Goal: Transaction & Acquisition: Book appointment/travel/reservation

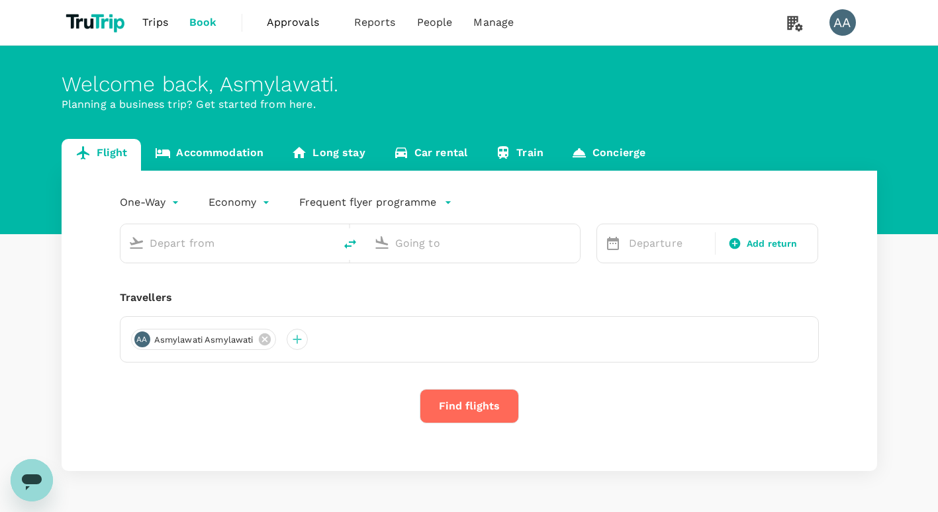
type input "roundtrip"
type input "Soekarno-Hatta Intl (CGK)"
type input "Penang, [GEOGRAPHIC_DATA] (any)"
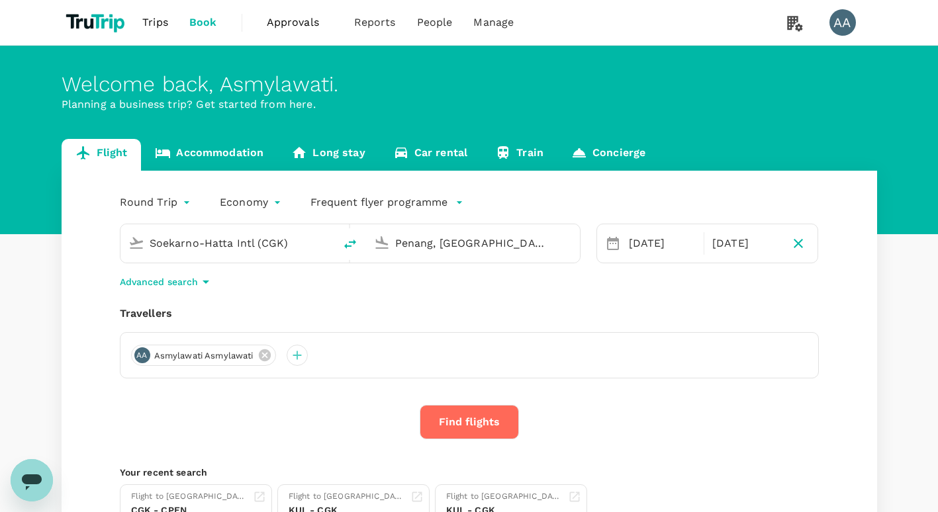
click at [348, 245] on icon "delete" at bounding box center [350, 244] width 16 height 16
type input "Penang, [GEOGRAPHIC_DATA] (any)"
click at [399, 244] on input "Soekarno-Hatta Intl (CGK)" at bounding box center [473, 243] width 157 height 21
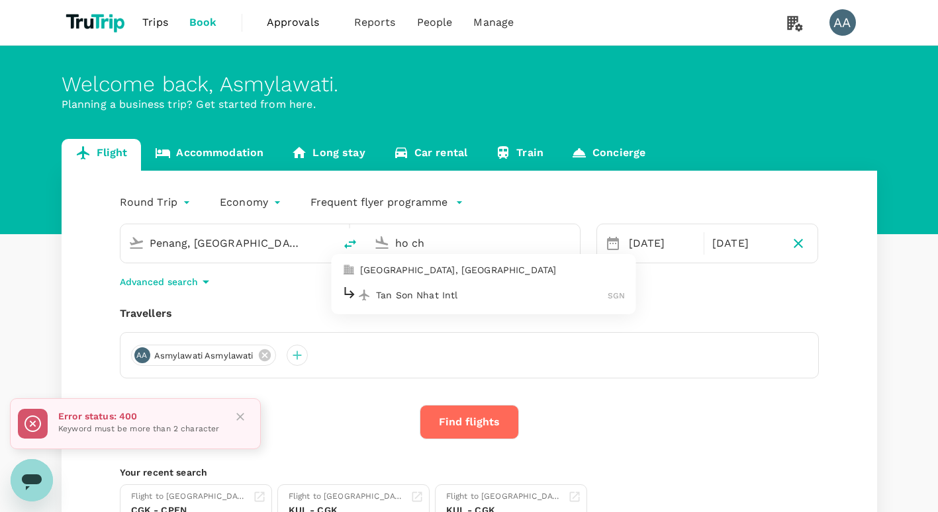
click at [443, 275] on p "[GEOGRAPHIC_DATA], [GEOGRAPHIC_DATA]" at bounding box center [492, 269] width 265 height 13
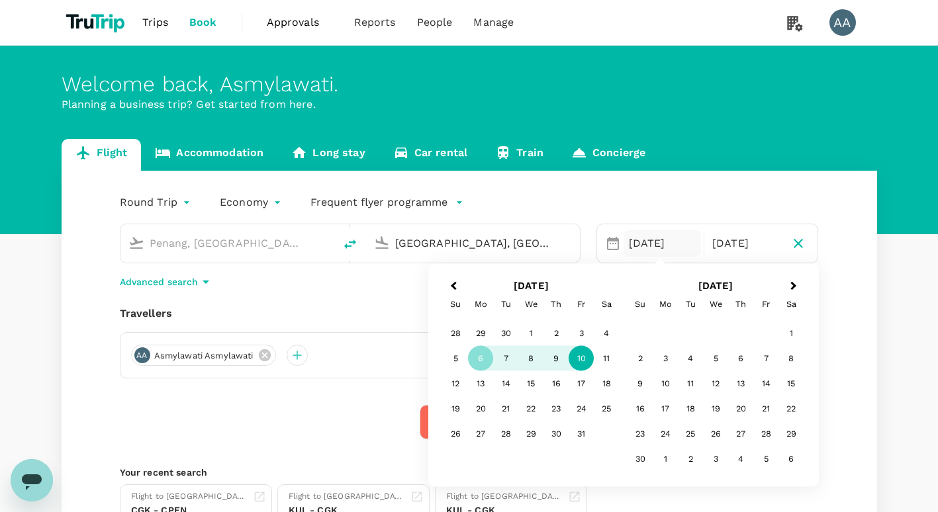
type input "[GEOGRAPHIC_DATA], [GEOGRAPHIC_DATA] (any)"
click at [580, 360] on div "10" at bounding box center [581, 358] width 25 height 25
click at [310, 398] on div "Round Trip roundtrip Economy economy Frequent flyer programme [GEOGRAPHIC_DATA]…" at bounding box center [469, 364] width 815 height 387
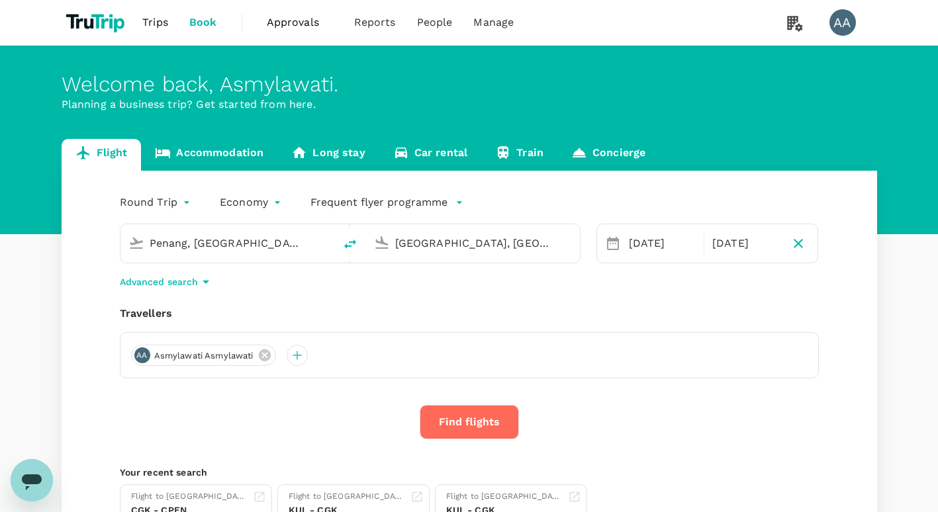
click at [800, 241] on icon "button" at bounding box center [798, 243] width 9 height 9
type input "oneway"
click at [477, 420] on button "Find flights" at bounding box center [469, 422] width 99 height 34
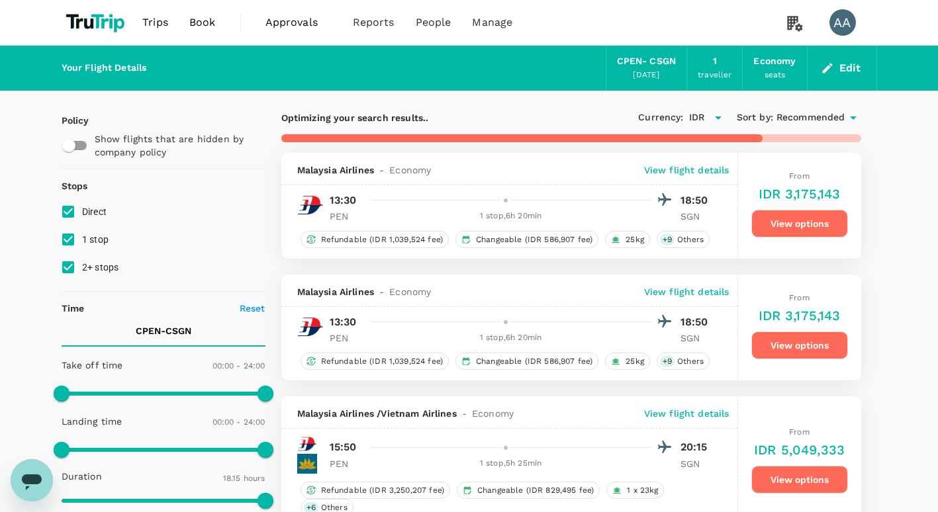
type input "1625"
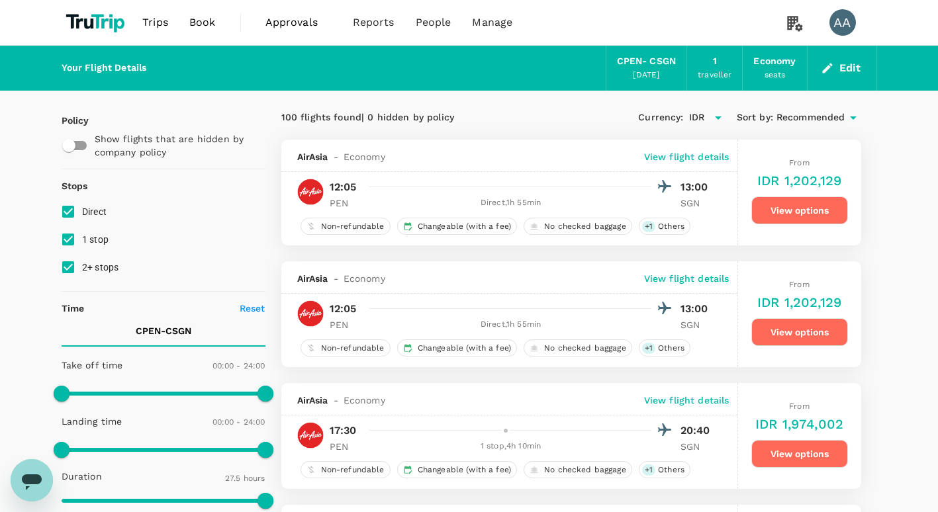
click at [65, 239] on input "1 stop" at bounding box center [68, 240] width 28 height 28
checkbox input "false"
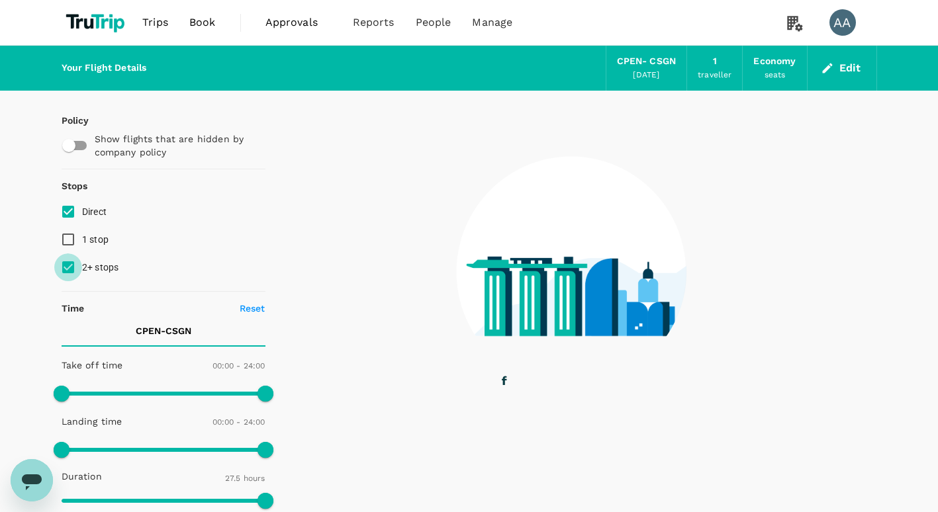
click at [67, 267] on input "2+ stops" at bounding box center [68, 268] width 28 height 28
checkbox input "false"
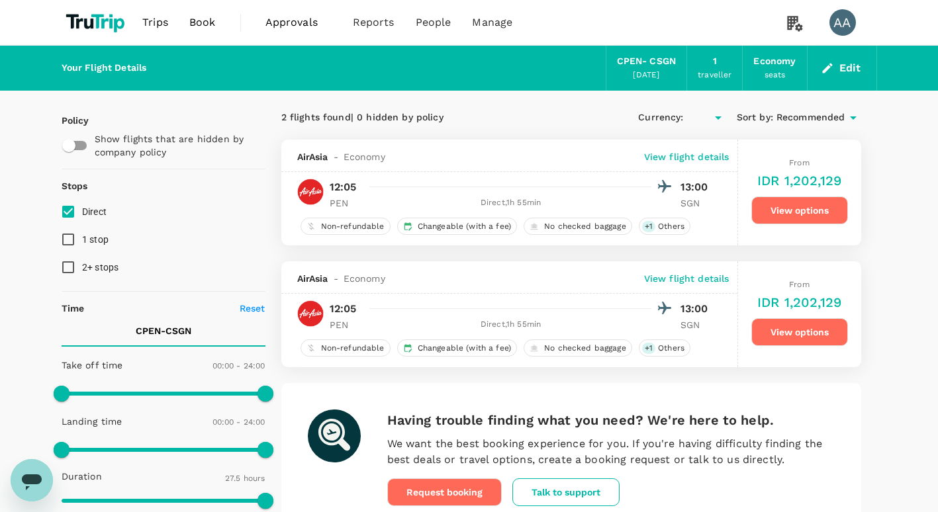
type input "IDR"
drag, startPoint x: 65, startPoint y: 216, endPoint x: 69, endPoint y: 241, distance: 24.8
click at [69, 241] on div "Direct 1 stop 2+ stops" at bounding box center [164, 239] width 204 height 83
click at [69, 241] on input "1 stop" at bounding box center [68, 240] width 28 height 28
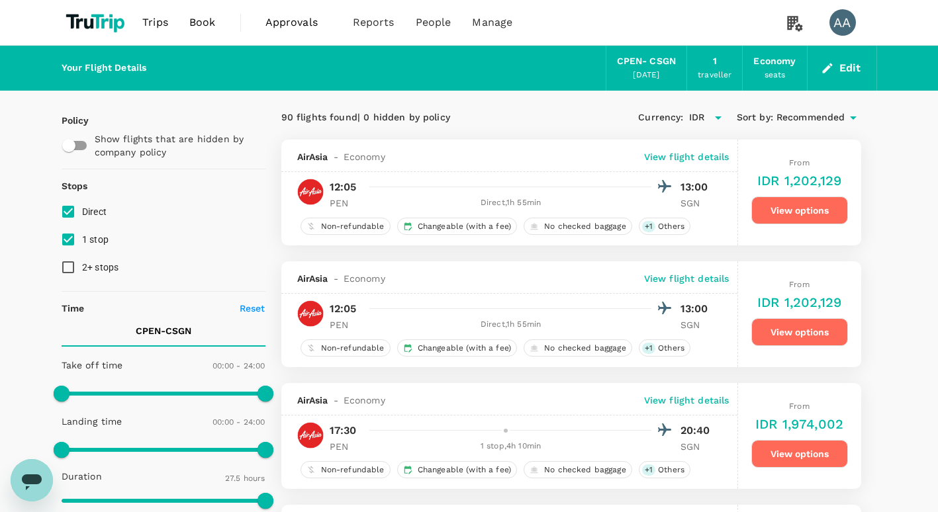
click at [66, 242] on input "1 stop" at bounding box center [68, 240] width 28 height 28
checkbox input "false"
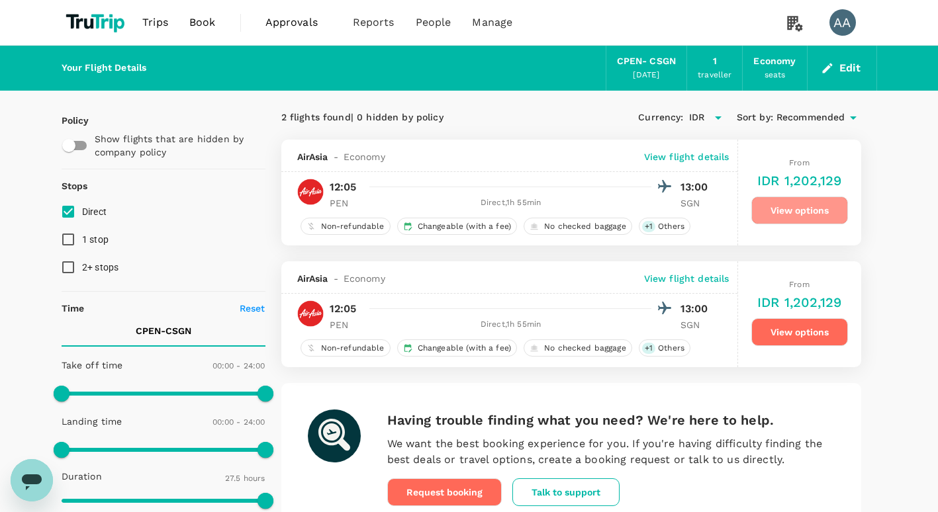
click at [790, 209] on button "View options" at bounding box center [799, 211] width 97 height 28
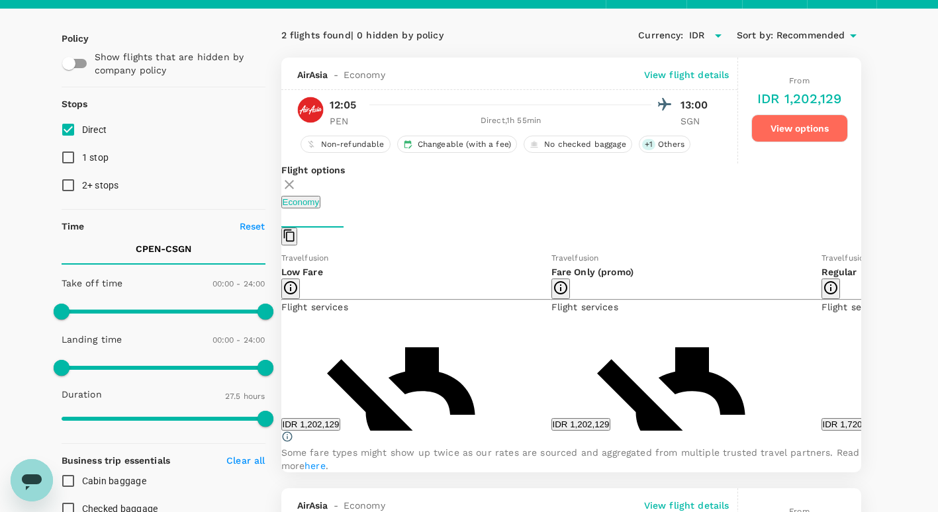
scroll to position [140, 0]
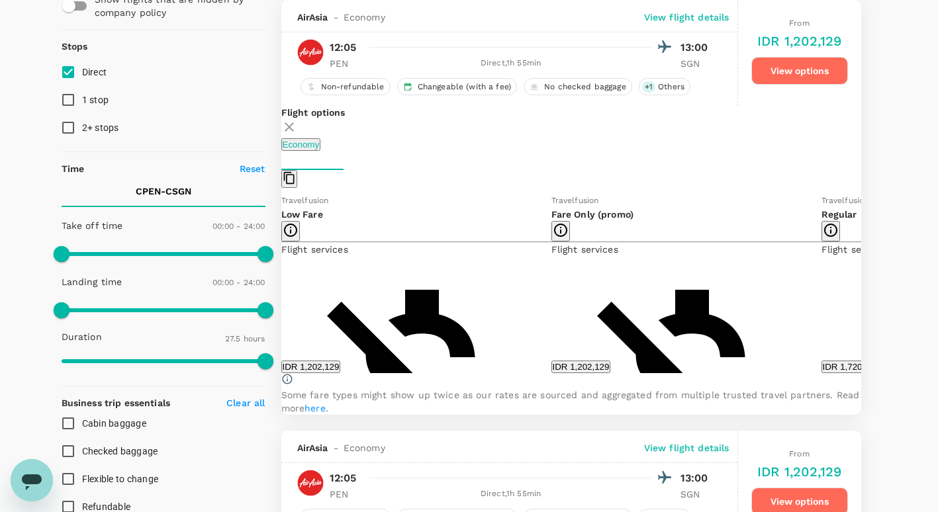
click at [850, 301] on div "Flight options Economy Travelfusion Low Fare Flight services Non-refundable Can…" at bounding box center [571, 260] width 580 height 309
click at [868, 289] on icon at bounding box center [871, 283] width 7 height 11
click at [278, 290] on icon at bounding box center [271, 283] width 13 height 13
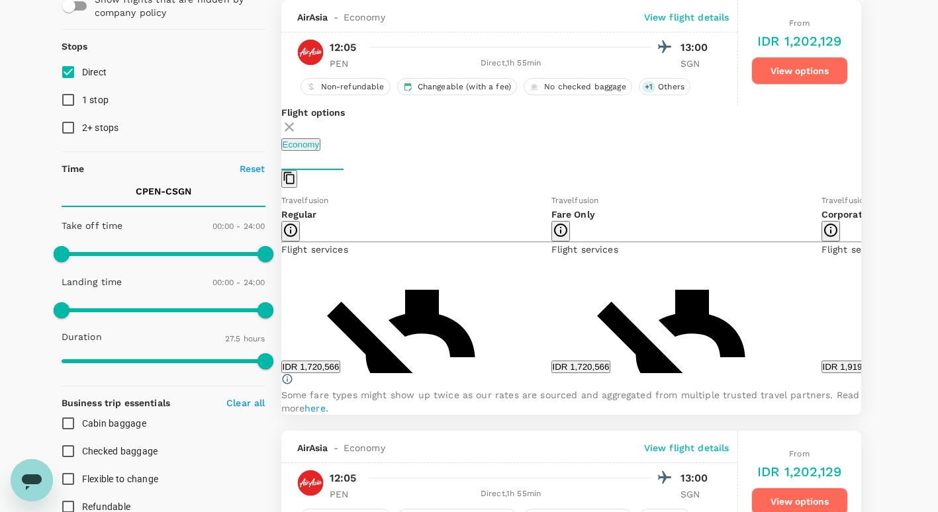
click at [278, 290] on icon at bounding box center [271, 283] width 13 height 13
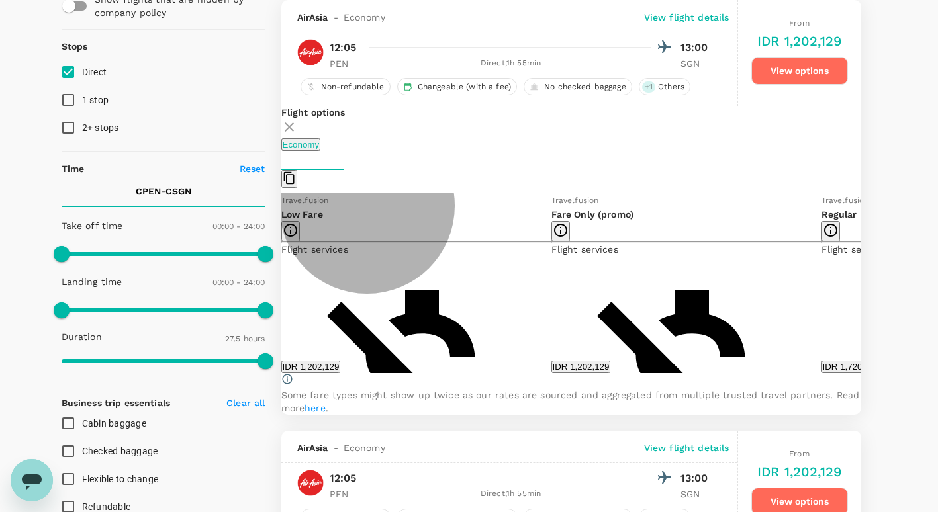
click at [341, 372] on button "IDR 1,202,129" at bounding box center [311, 367] width 60 height 13
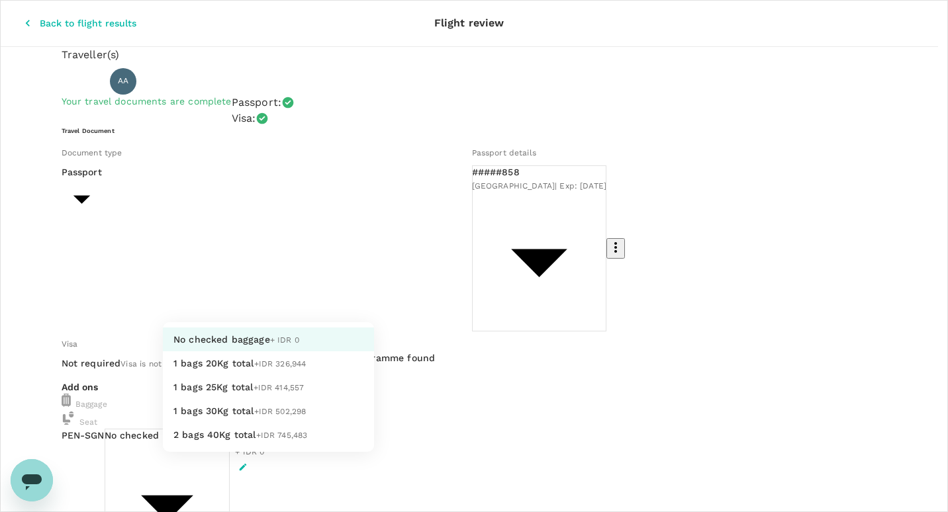
click at [246, 367] on body "Back to flight results Flight review Traveller(s) Traveller 1 : AA Asmylawati A…" at bounding box center [474, 520] width 948 height 1040
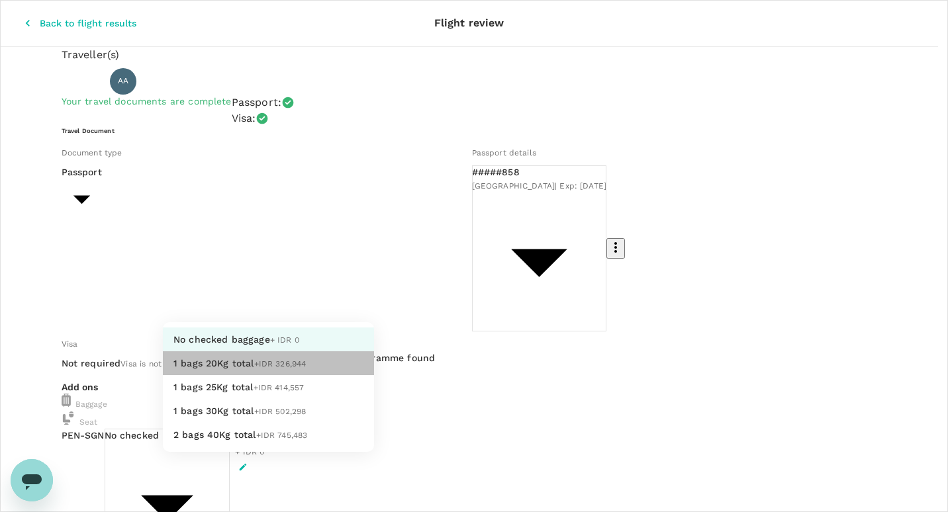
click at [238, 369] on span "1 bags 20Kg total" at bounding box center [213, 363] width 81 height 11
type input "1 - 326944"
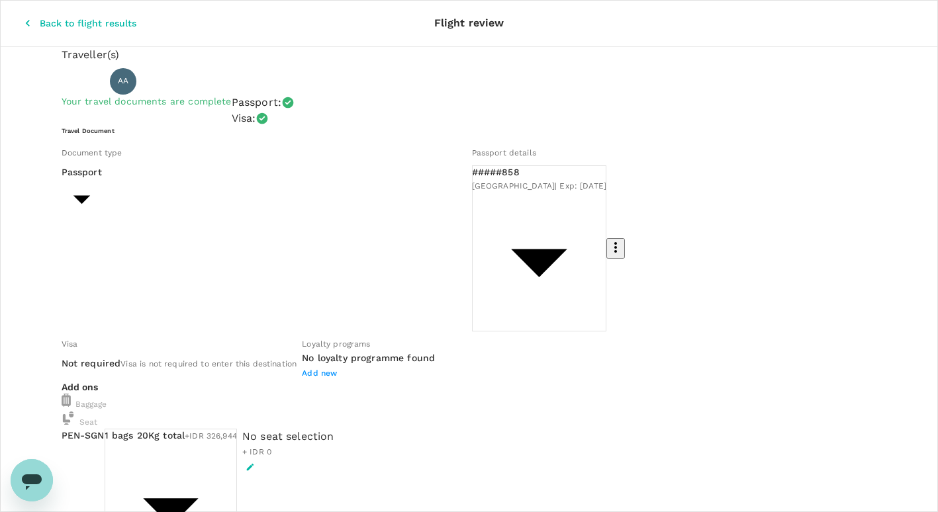
click at [21, 17] on icon "button" at bounding box center [27, 23] width 13 height 13
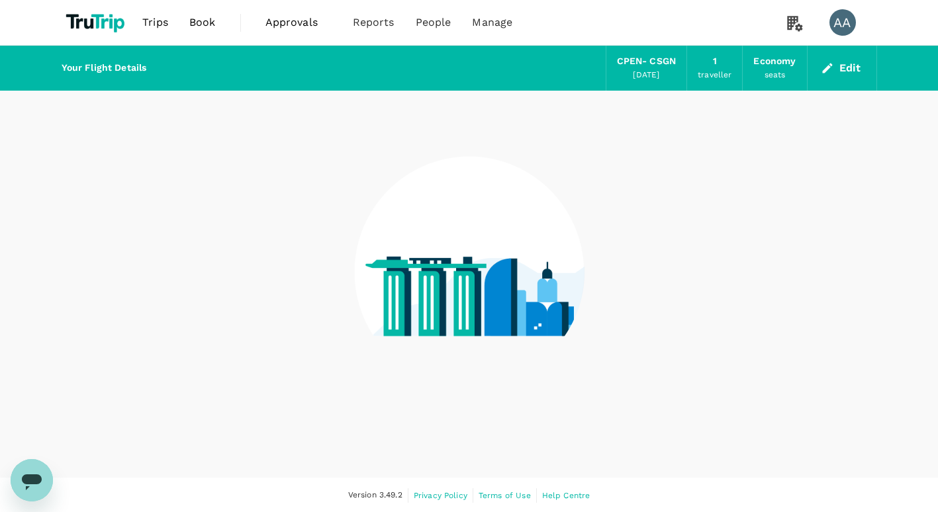
scroll to position [1, 0]
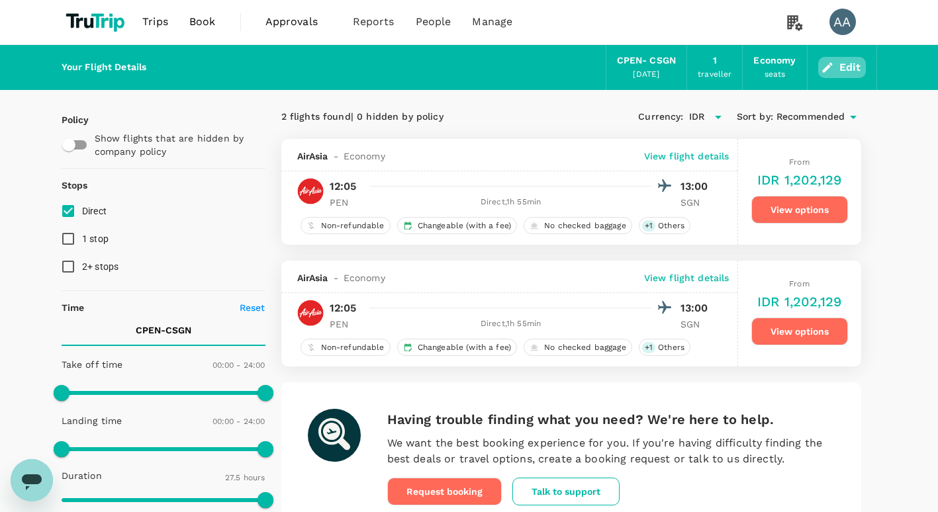
click at [841, 68] on button "Edit" at bounding box center [842, 67] width 48 height 21
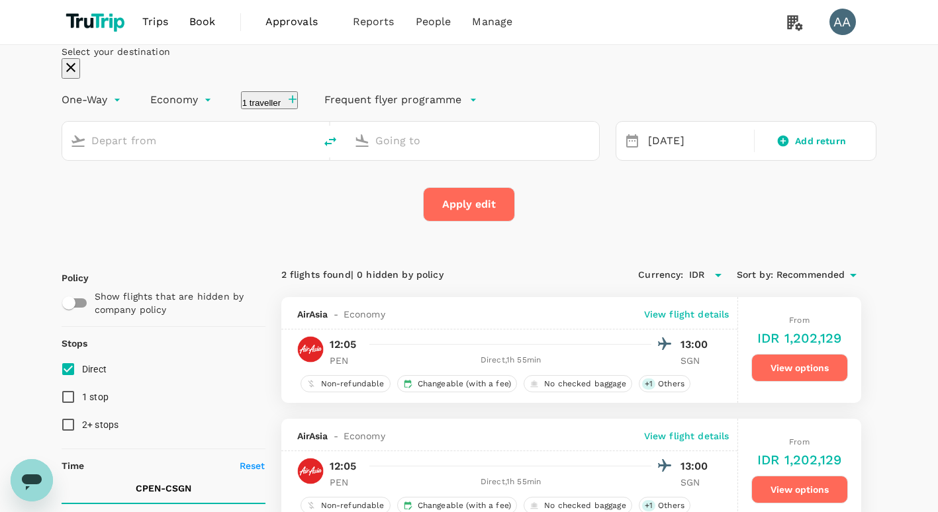
type input "Penang, [GEOGRAPHIC_DATA] (any)"
type input "[GEOGRAPHIC_DATA], [GEOGRAPHIC_DATA] (any)"
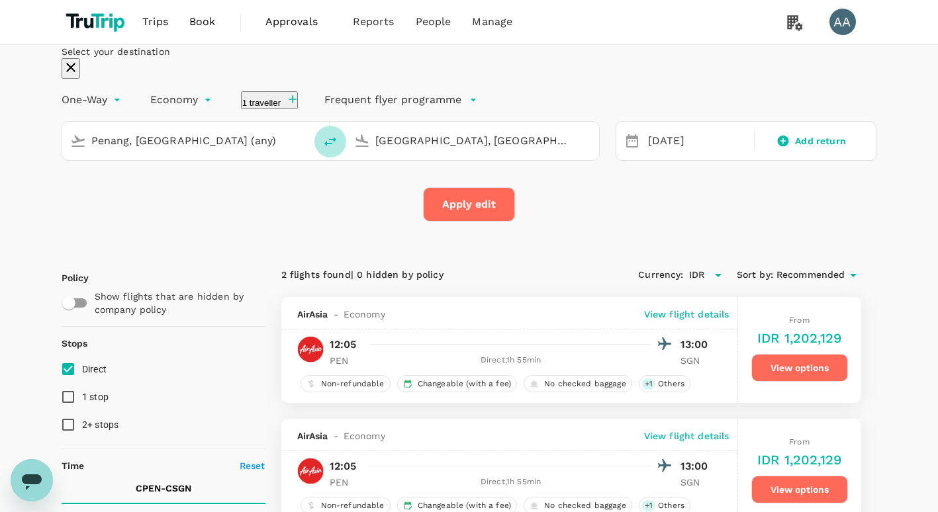
click at [336, 146] on icon "delete" at bounding box center [330, 141] width 12 height 9
type input "[GEOGRAPHIC_DATA], [GEOGRAPHIC_DATA] (any)"
click at [412, 151] on input "Penang, [GEOGRAPHIC_DATA] (any)" at bounding box center [473, 140] width 196 height 21
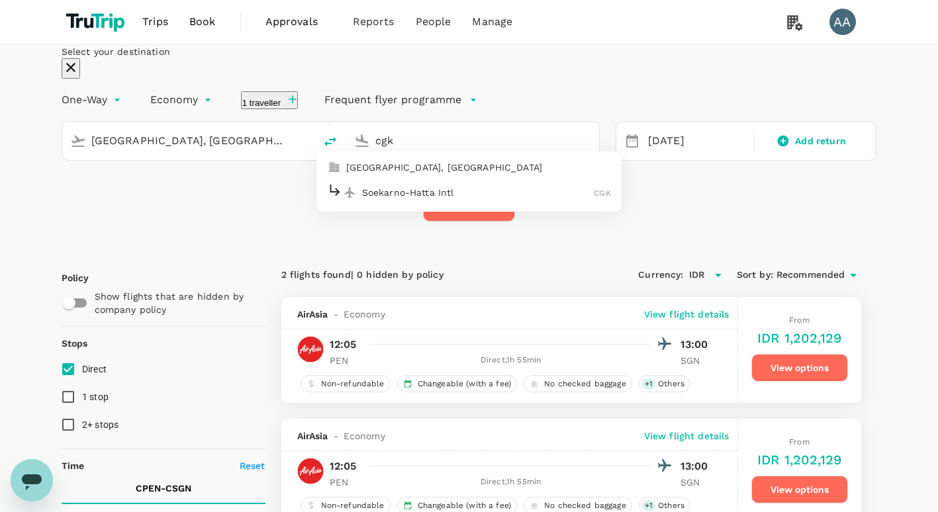
click at [426, 203] on div "Soekarno-Hatta Intl CGK" at bounding box center [469, 192] width 283 height 21
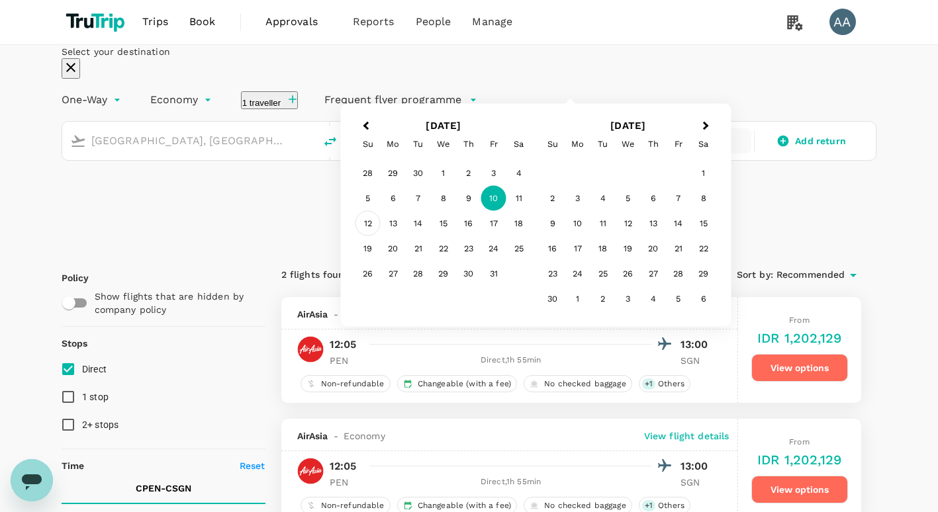
type input "Soekarno-Hatta Intl (CGK)"
click at [381, 236] on div "12" at bounding box center [367, 223] width 25 height 25
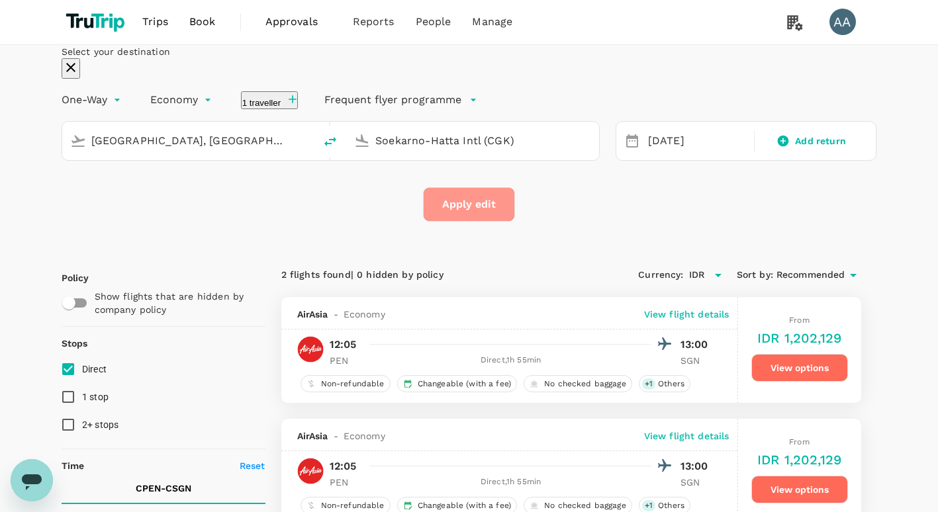
click at [473, 222] on button "Apply edit" at bounding box center [469, 204] width 92 height 34
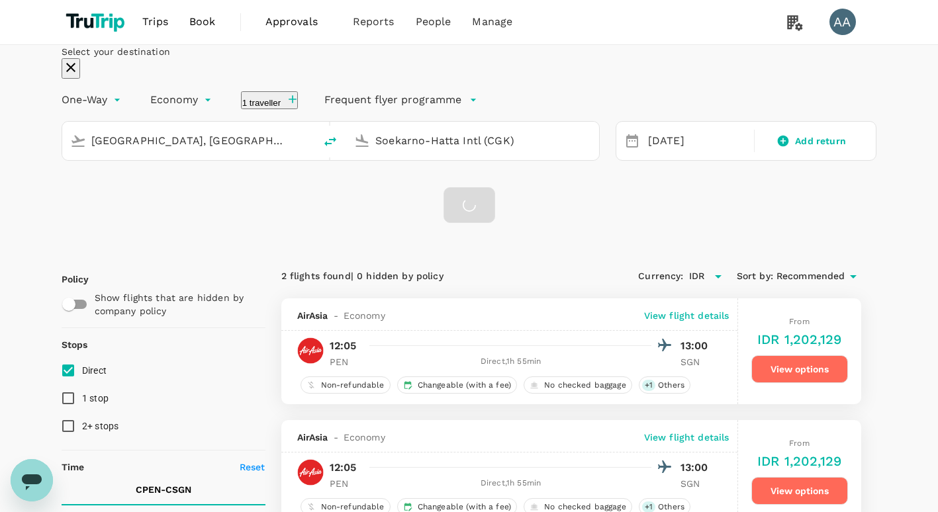
checkbox input "false"
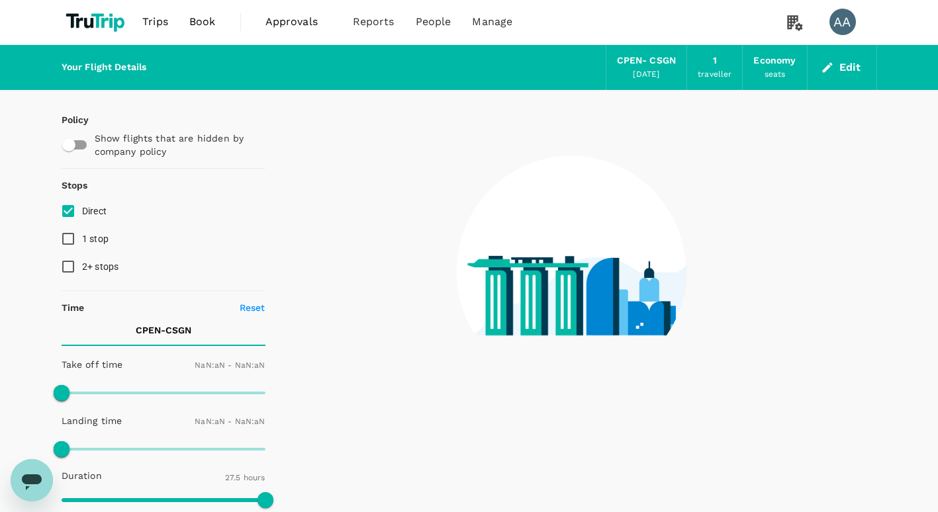
type input "1440"
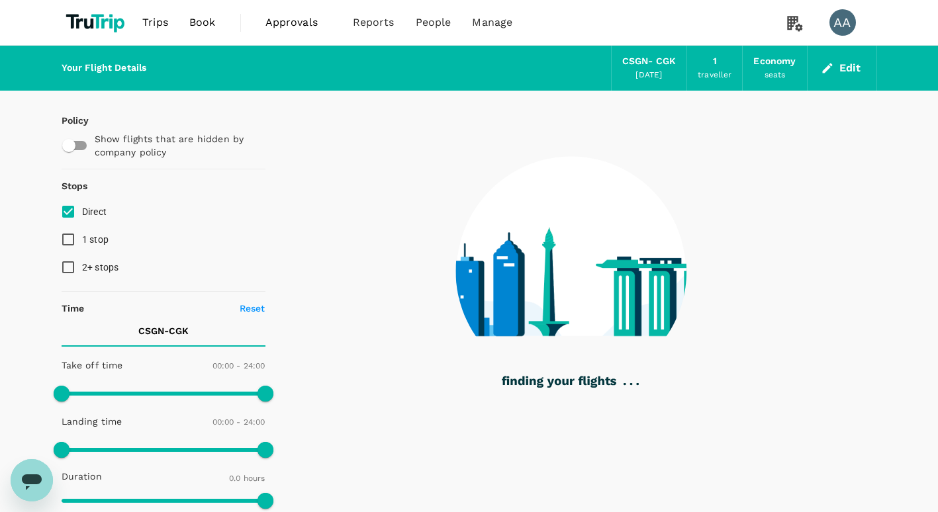
type input "1250"
checkbox input "true"
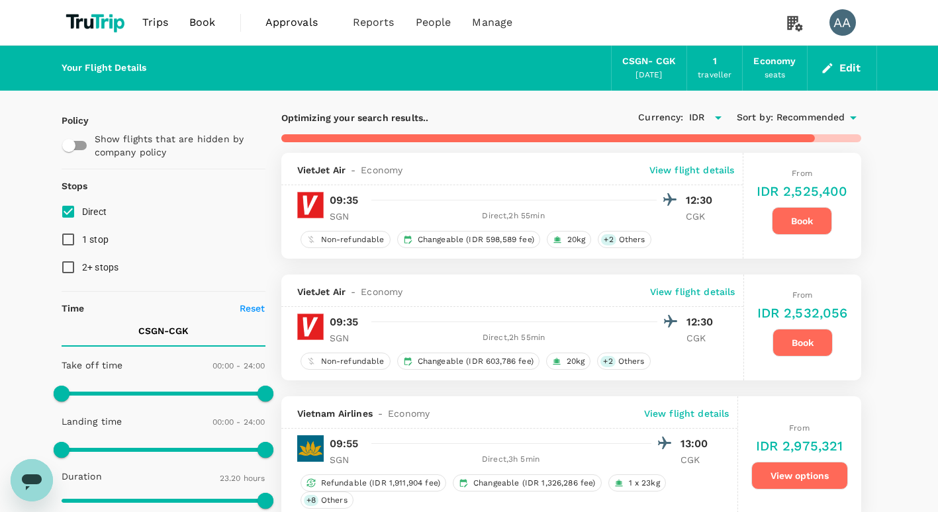
type input "1665"
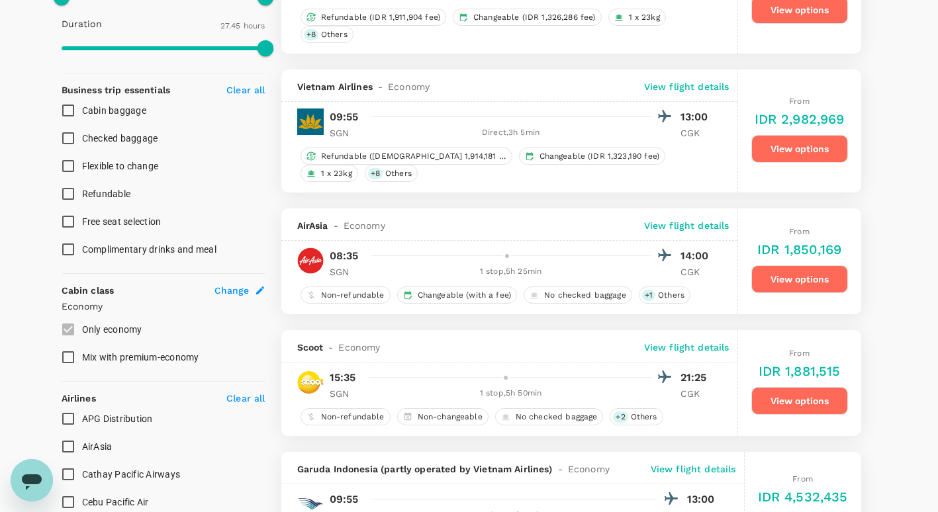
scroll to position [530, 0]
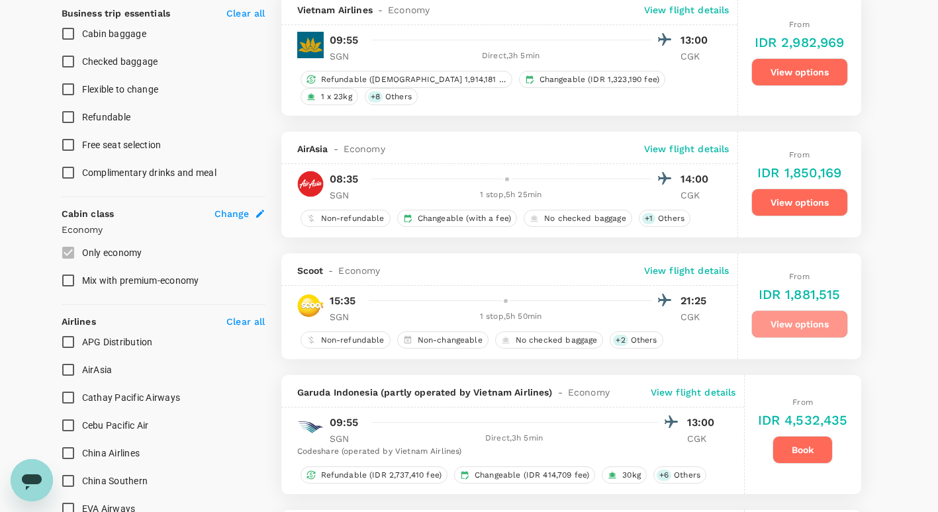
click at [794, 327] on button "View options" at bounding box center [799, 324] width 97 height 28
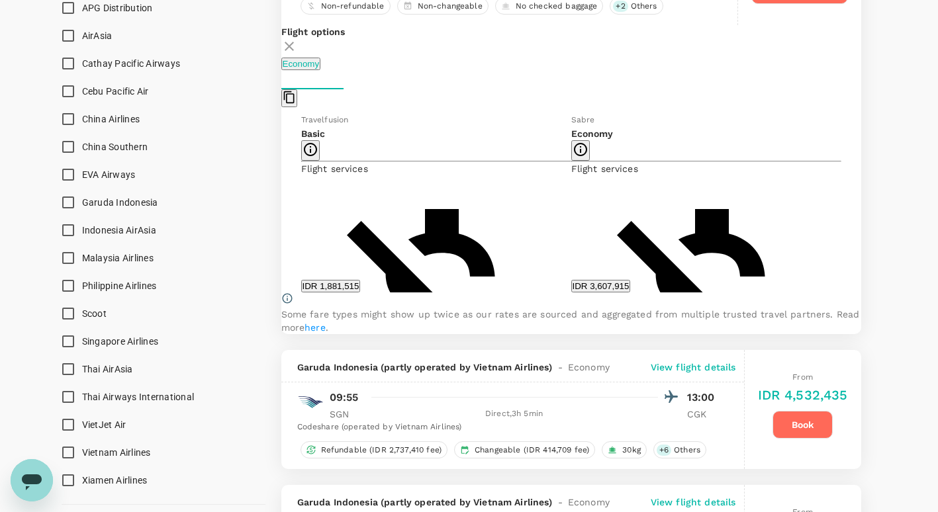
scroll to position [785, 0]
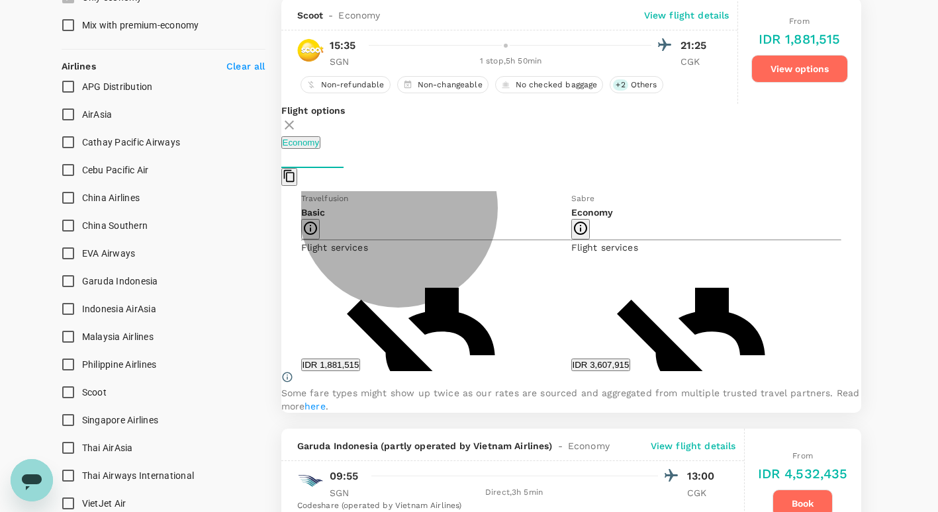
click at [361, 371] on button "IDR 1,881,515" at bounding box center [331, 365] width 60 height 13
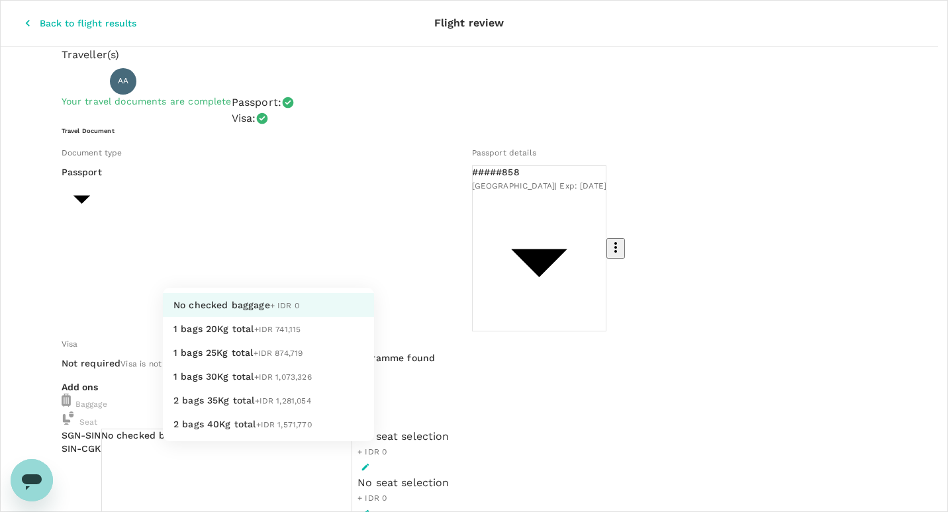
click at [275, 341] on li "1 bags 20Kg total +IDR 741,115" at bounding box center [268, 329] width 211 height 24
type input "1 - 741115"
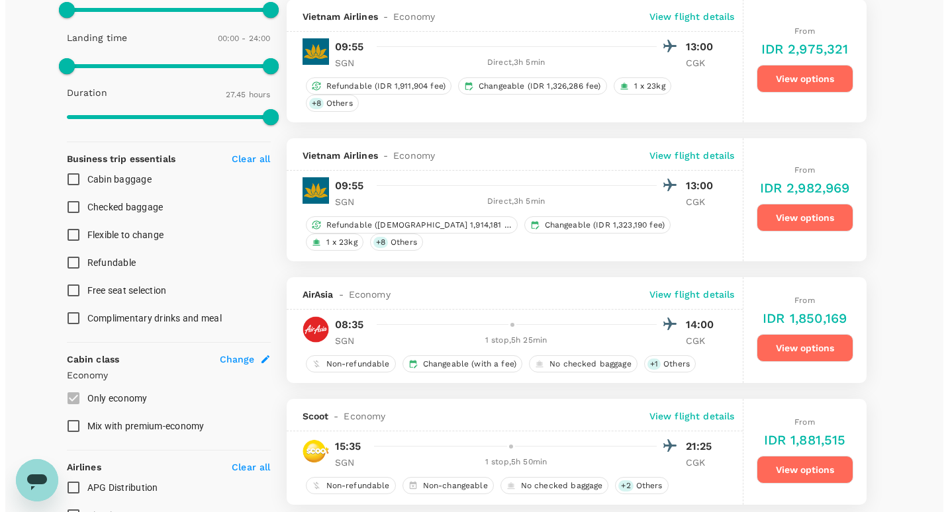
scroll to position [397, 0]
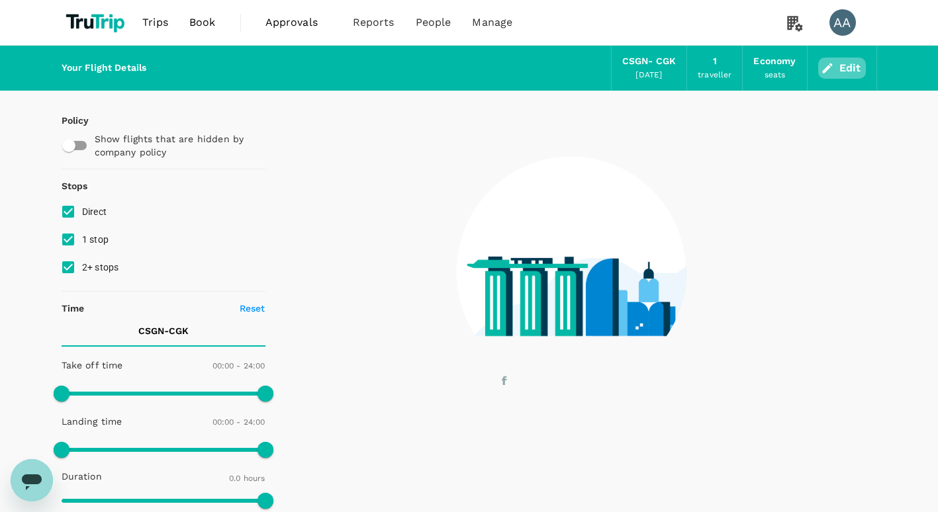
click at [848, 65] on button "Edit" at bounding box center [842, 68] width 48 height 21
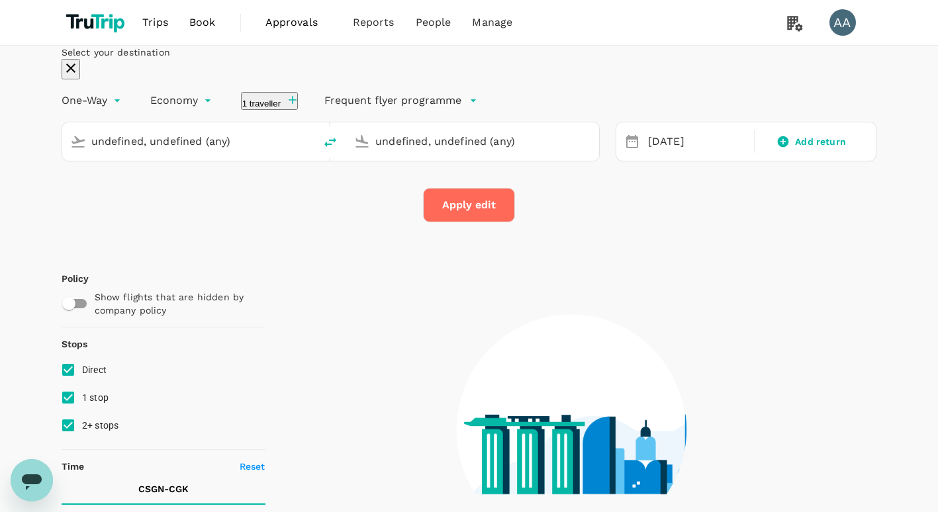
type input "[GEOGRAPHIC_DATA], [GEOGRAPHIC_DATA] (any)"
type input "Soekarno-Hatta Intl (CGK)"
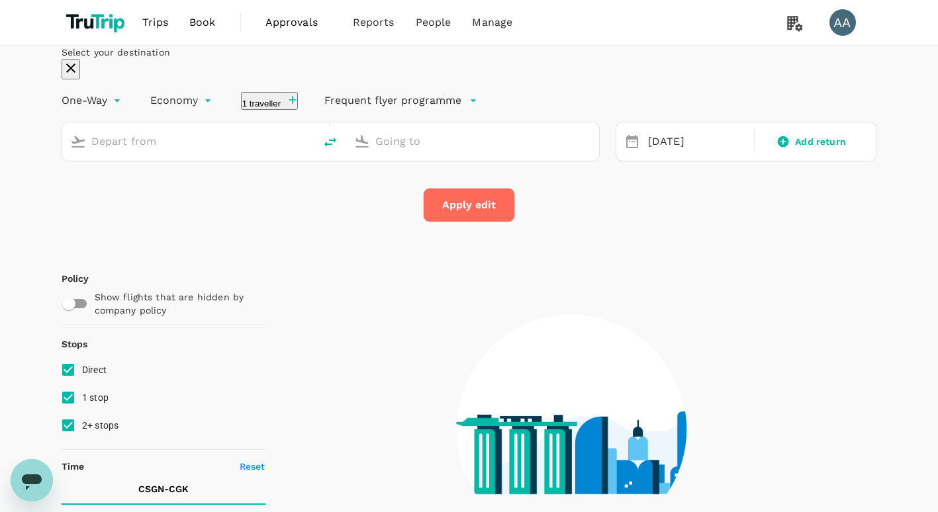
type input "[GEOGRAPHIC_DATA], [GEOGRAPHIC_DATA] (any)"
type input "Soekarno-Hatta Intl (CGK)"
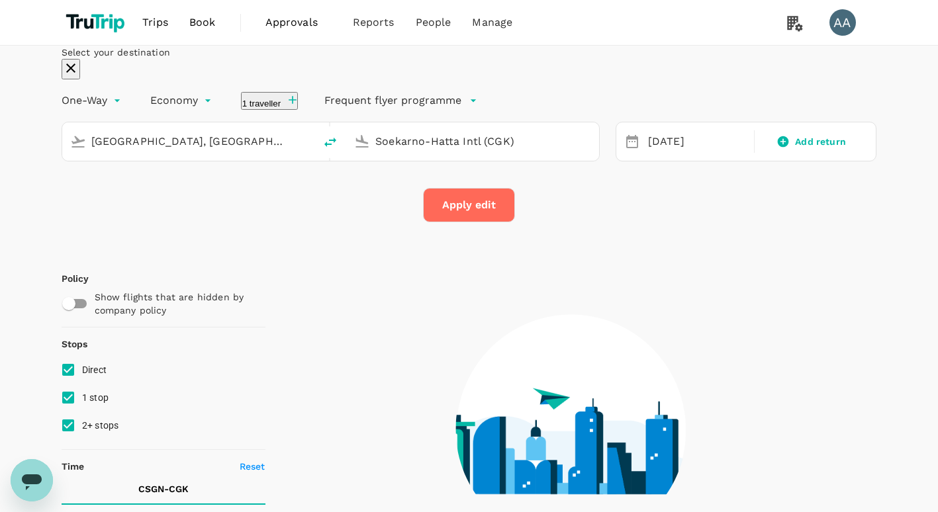
click at [338, 150] on icon "delete" at bounding box center [330, 142] width 16 height 16
type input "Soekarno-Hatta Intl (CGK)"
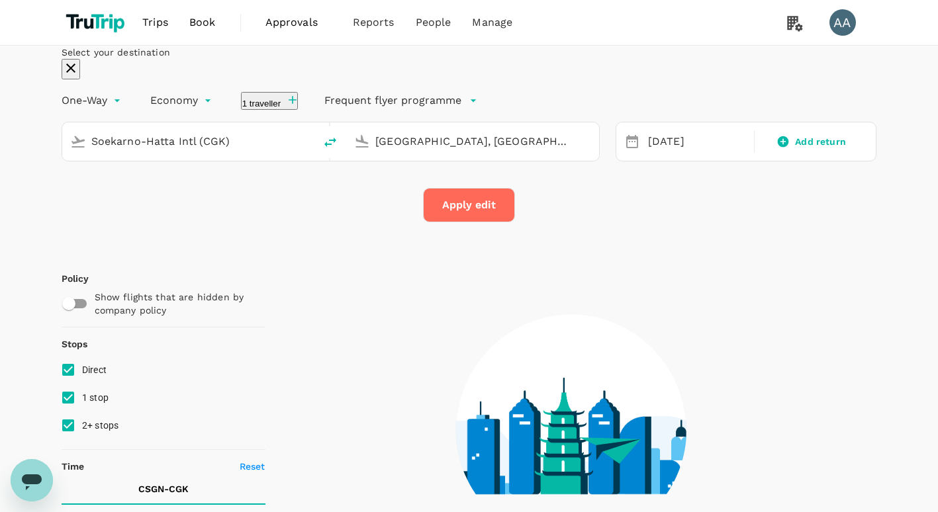
click at [391, 152] on input "[GEOGRAPHIC_DATA], [GEOGRAPHIC_DATA] (any)" at bounding box center [473, 141] width 196 height 21
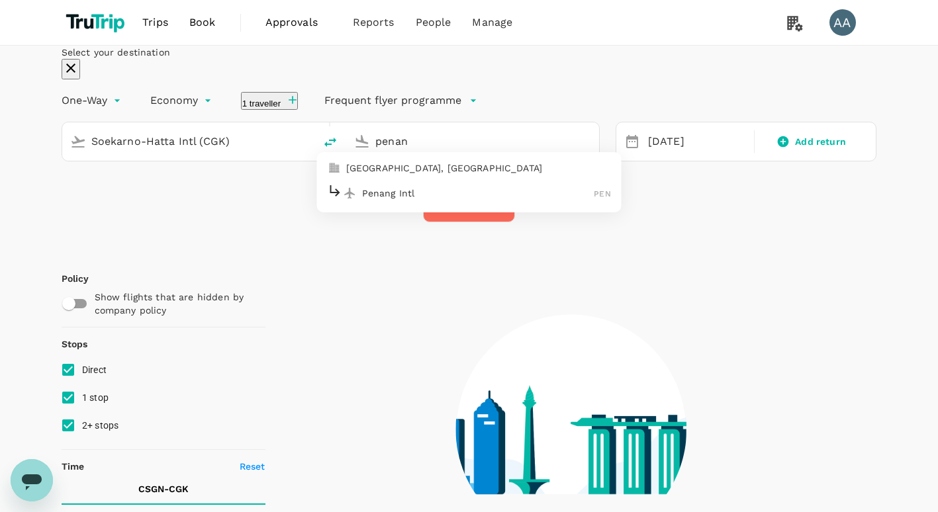
click at [369, 175] on p "[GEOGRAPHIC_DATA], [GEOGRAPHIC_DATA]" at bounding box center [478, 168] width 265 height 13
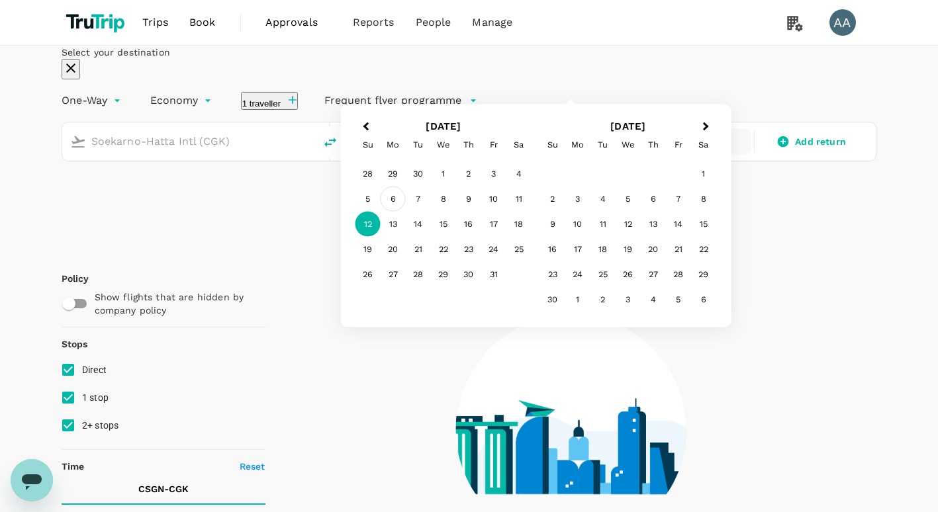
type input "Penang, [GEOGRAPHIC_DATA] (any)"
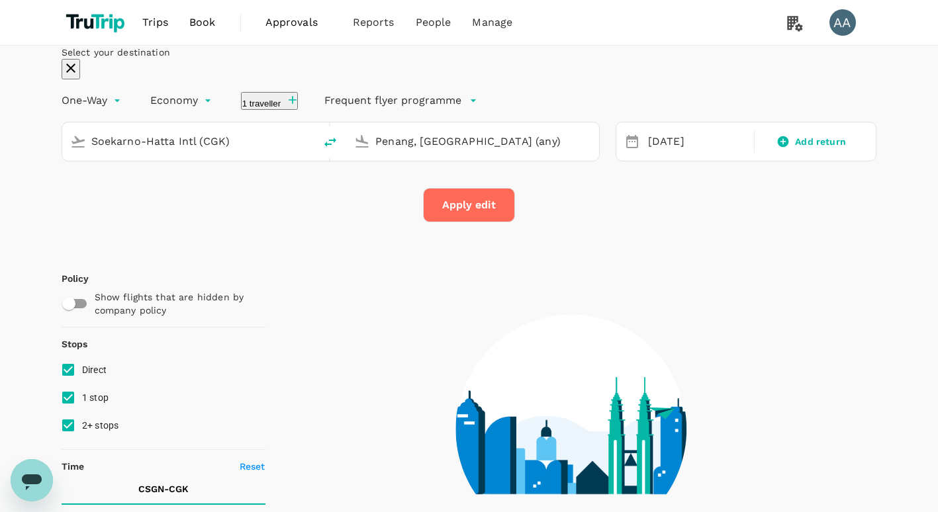
type input "[GEOGRAPHIC_DATA], [GEOGRAPHIC_DATA] (any)"
type input "Soekarno-Hatta Intl (CGK)"
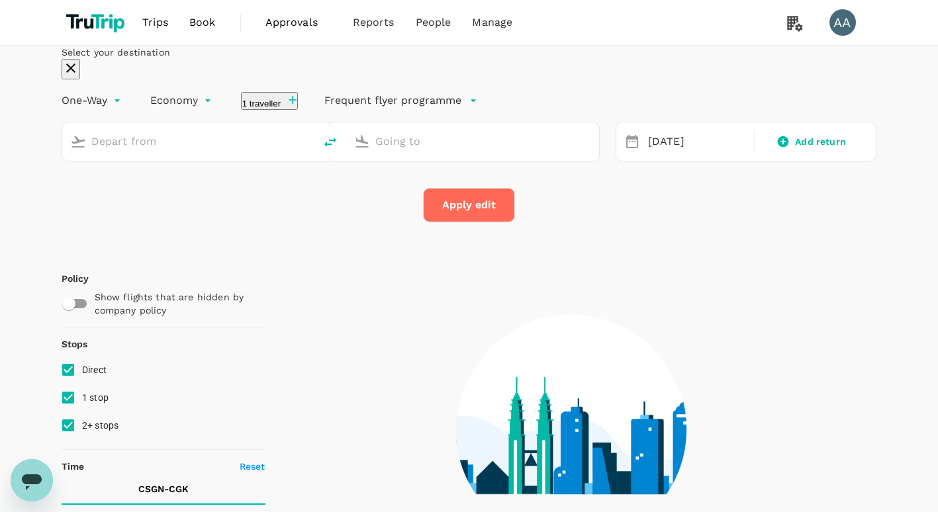
type input "[GEOGRAPHIC_DATA], [GEOGRAPHIC_DATA] (any)"
type input "Soekarno-Hatta Intl (CGK)"
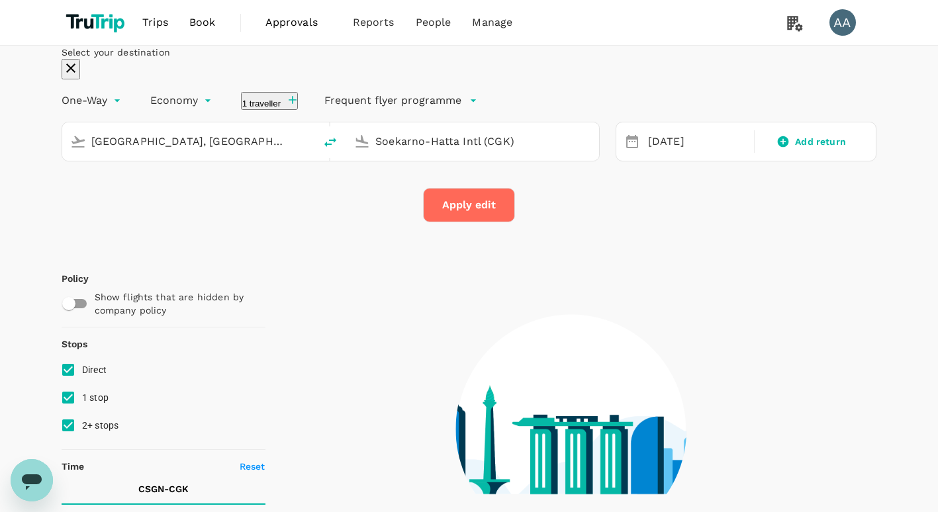
click at [254, 152] on input "[GEOGRAPHIC_DATA], [GEOGRAPHIC_DATA] (any)" at bounding box center [189, 141] width 196 height 21
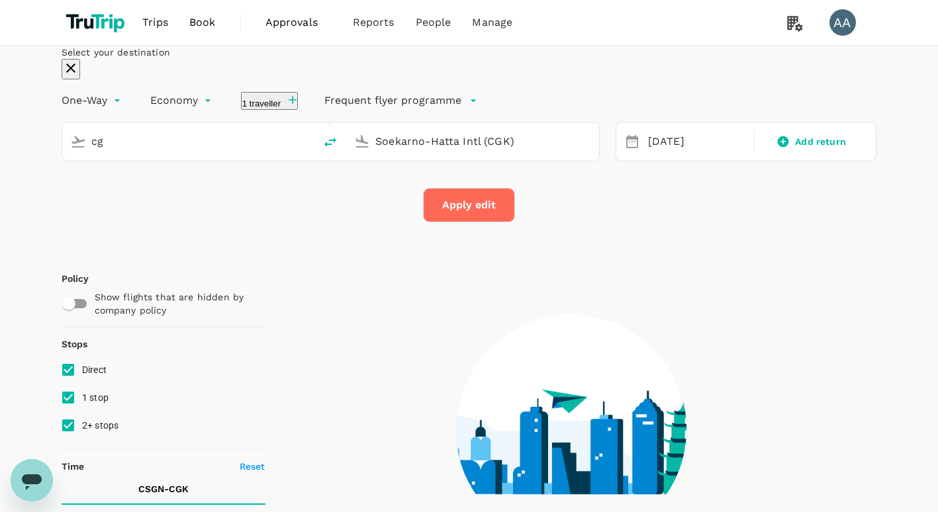
type input "cgk"
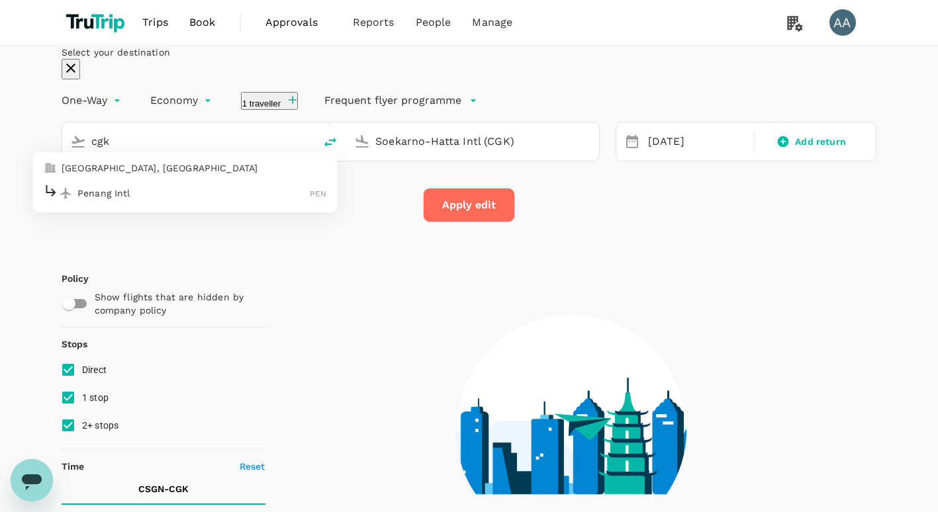
type input "1400"
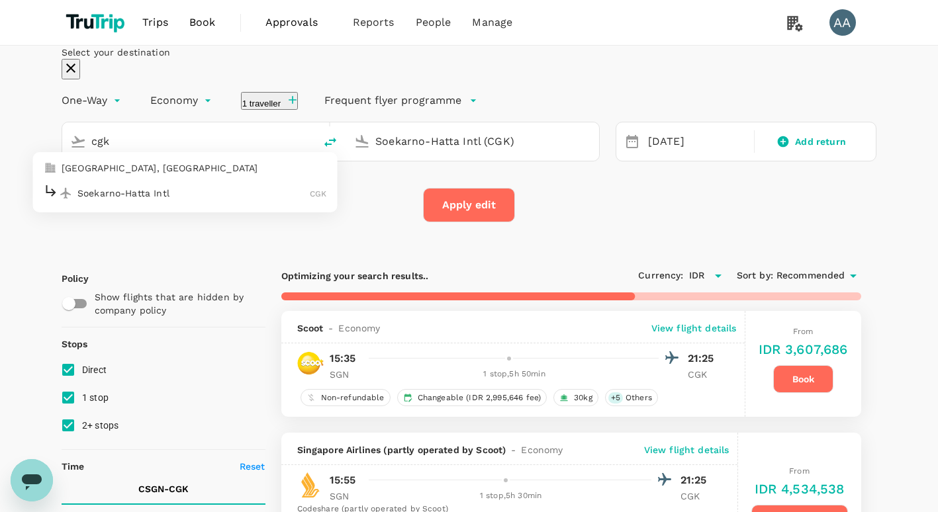
type input "IDR"
click at [205, 200] on p "Soekarno-Hatta Intl" at bounding box center [193, 193] width 232 height 13
type input "Soekarno-Hatta Intl (CGK)"
click at [407, 152] on input "Soekarno-Hatta Intl (CGK)" at bounding box center [473, 141] width 196 height 21
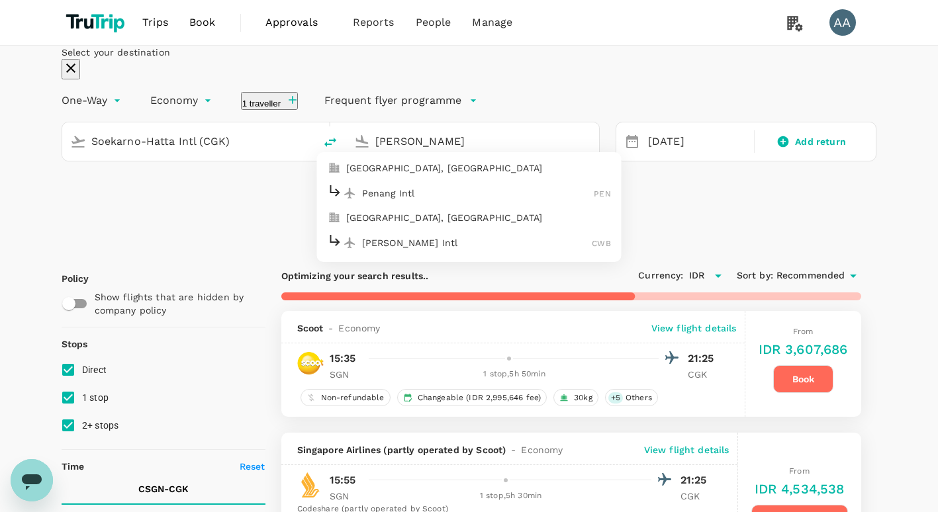
click at [396, 175] on p "[GEOGRAPHIC_DATA], [GEOGRAPHIC_DATA]" at bounding box center [478, 168] width 265 height 13
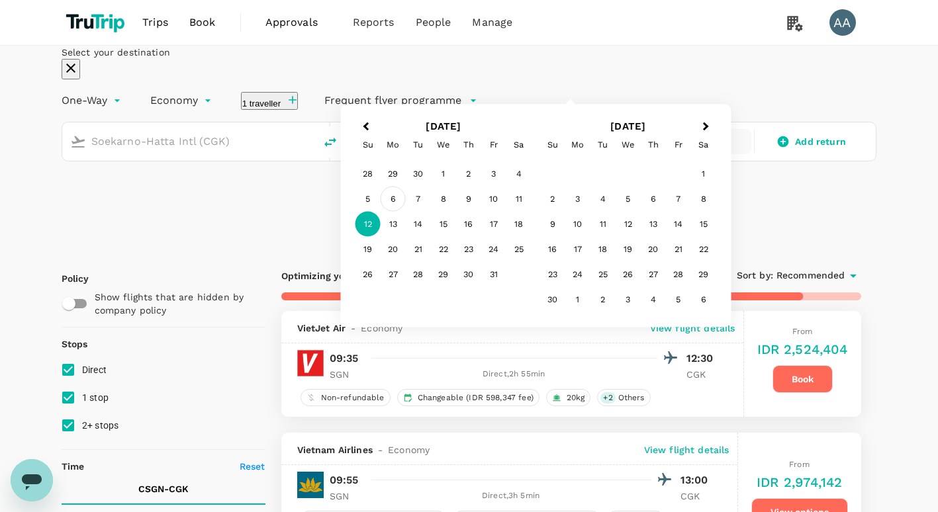
type input "Penang, [GEOGRAPHIC_DATA] (any)"
click at [406, 212] on div "6" at bounding box center [393, 199] width 25 height 25
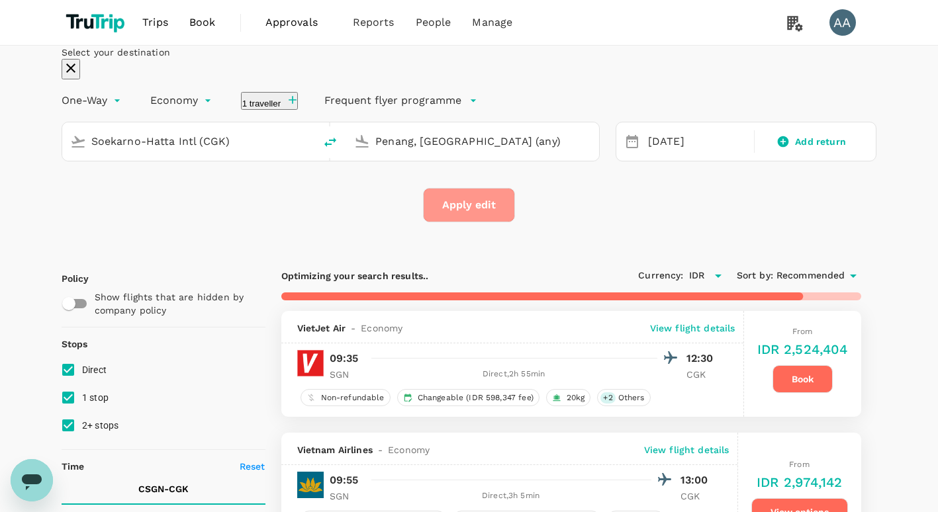
click at [459, 222] on button "Apply edit" at bounding box center [469, 205] width 92 height 34
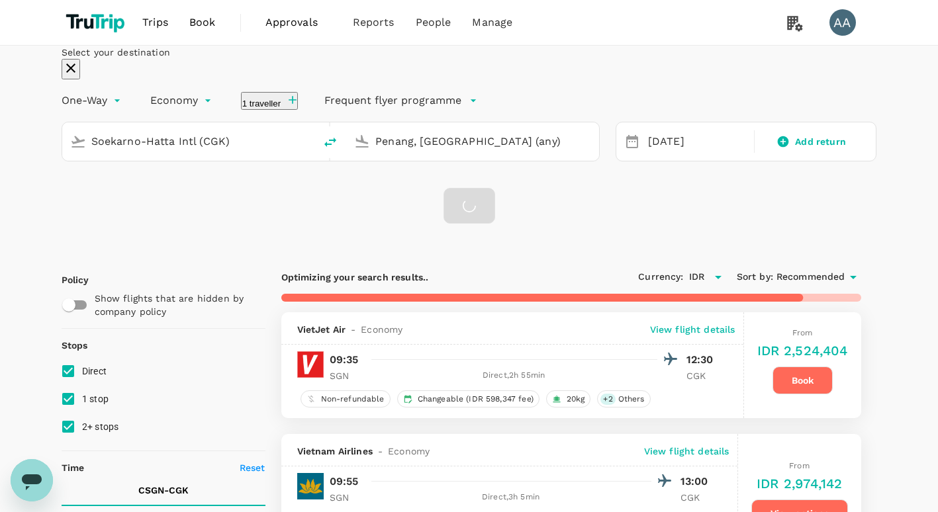
checkbox input "false"
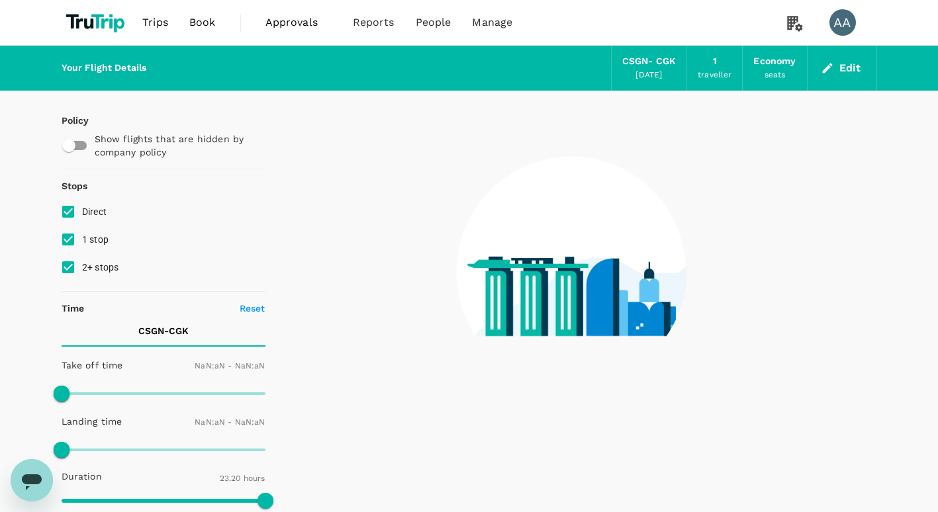
type input "1440"
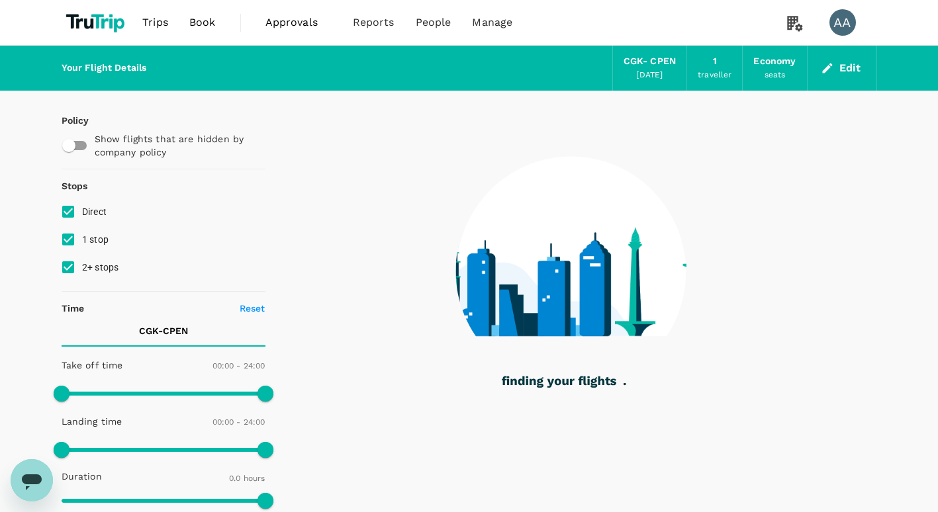
click at [70, 238] on input "1 stop" at bounding box center [68, 240] width 28 height 28
checkbox input "false"
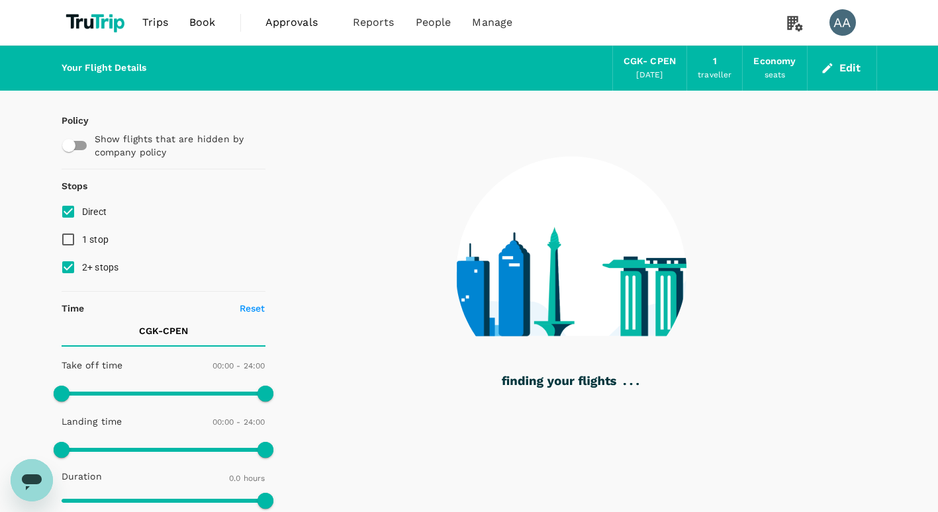
click at [70, 265] on input "2+ stops" at bounding box center [68, 268] width 28 height 28
checkbox input "false"
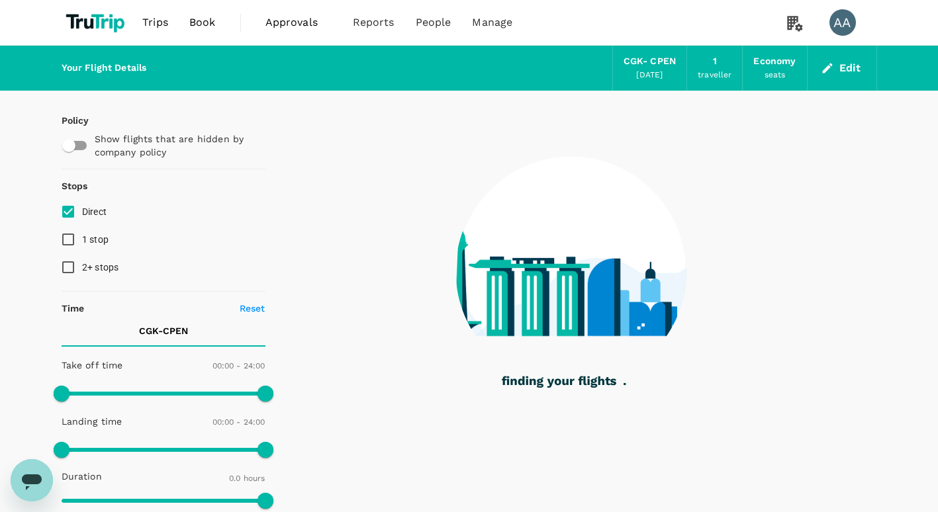
type input "1280"
checkbox input "true"
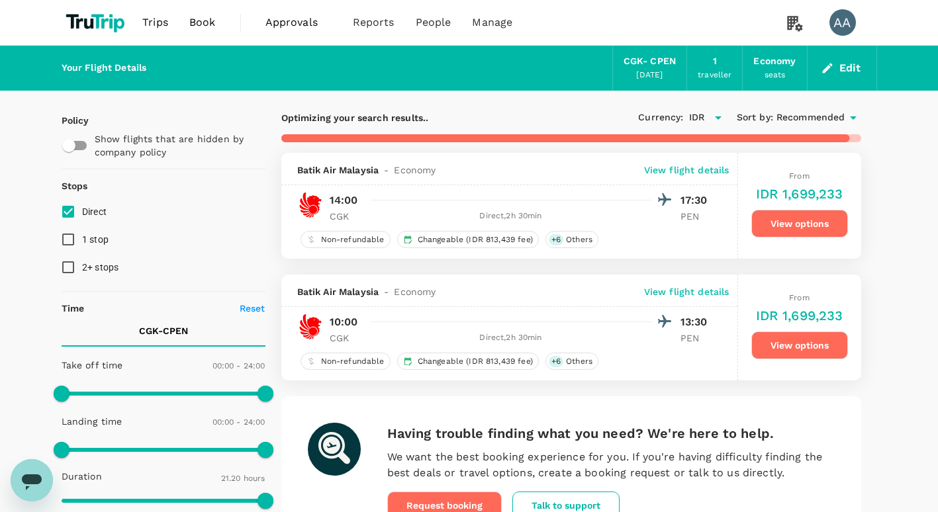
type input "1610"
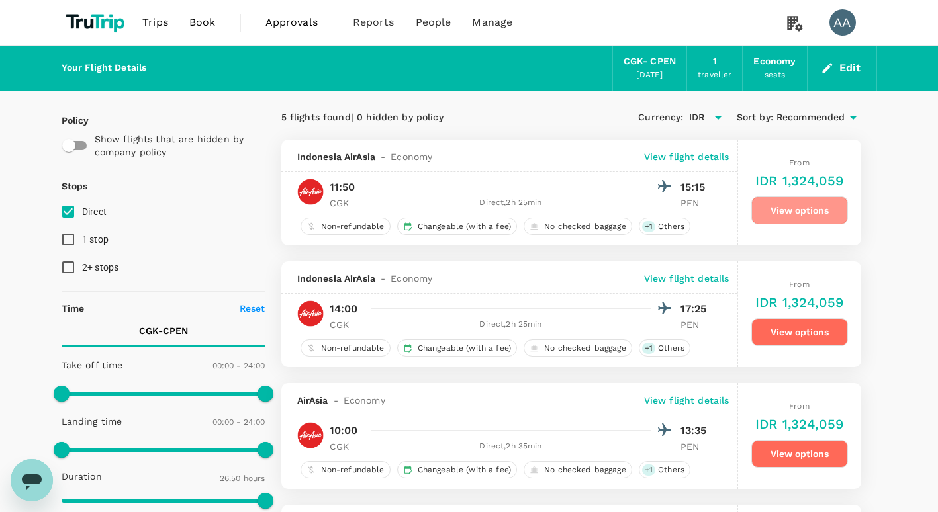
click at [800, 208] on button "View options" at bounding box center [799, 211] width 97 height 28
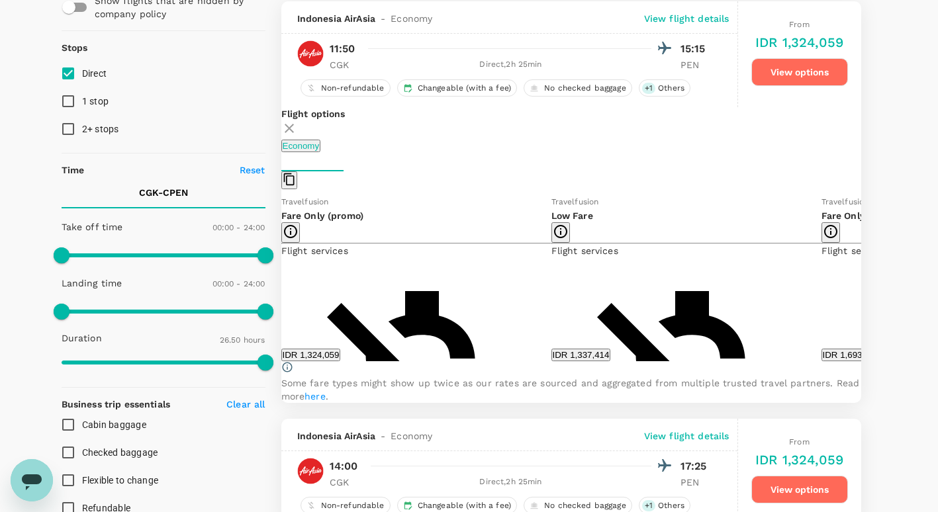
scroll to position [140, 0]
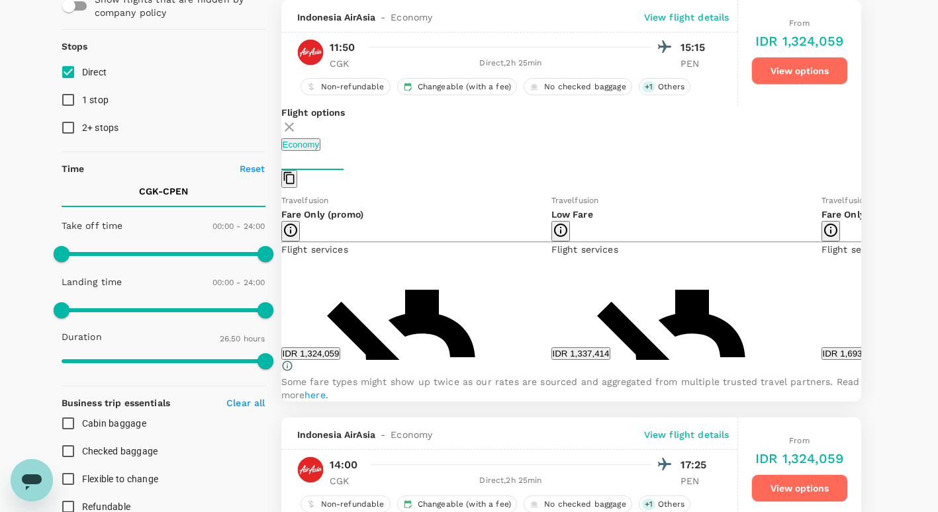
click at [864, 283] on icon at bounding box center [870, 276] width 13 height 13
click at [278, 283] on icon at bounding box center [271, 276] width 13 height 13
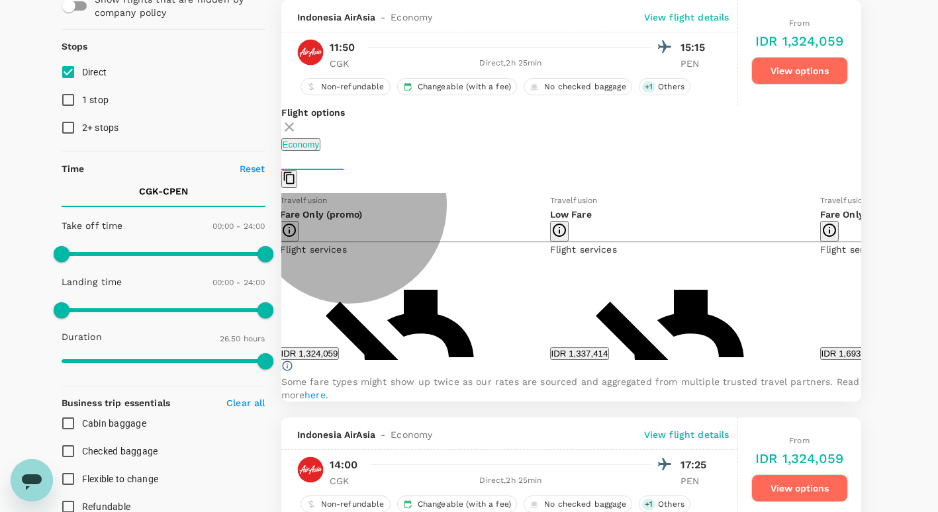
click at [340, 357] on button "IDR 1,324,059" at bounding box center [310, 354] width 60 height 13
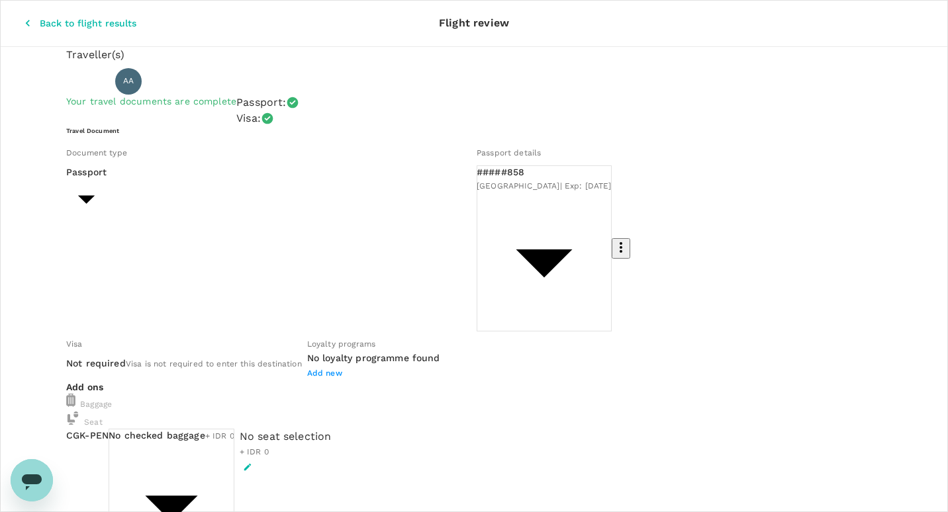
click at [222, 359] on body "Back to flight results Flight review Traveller(s) Traveller 1 : AA Asmylawati A…" at bounding box center [474, 520] width 948 height 1040
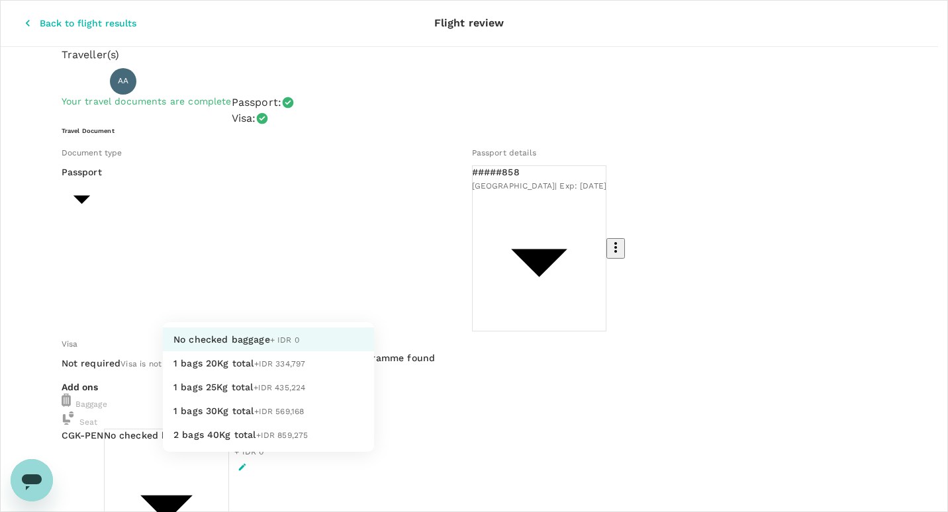
click at [10, 11] on div at bounding box center [474, 256] width 948 height 512
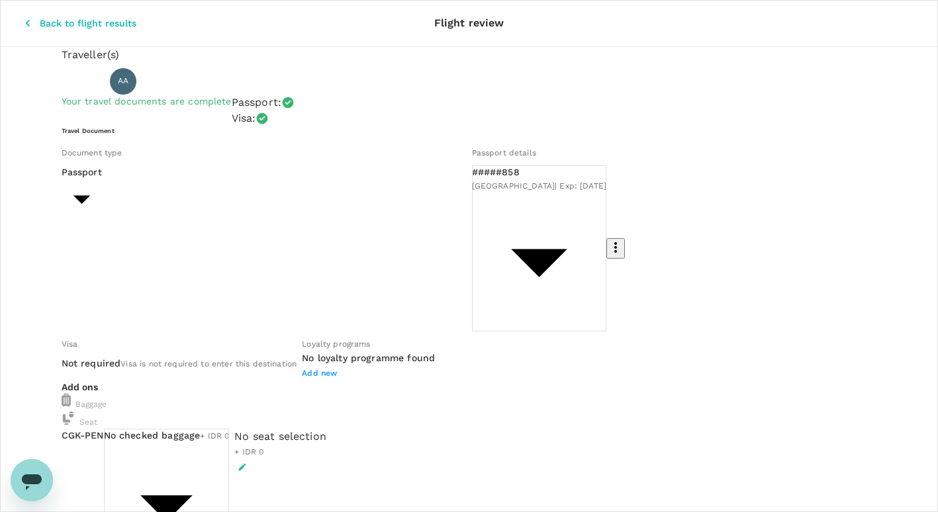
click at [21, 17] on icon "button" at bounding box center [27, 23] width 13 height 13
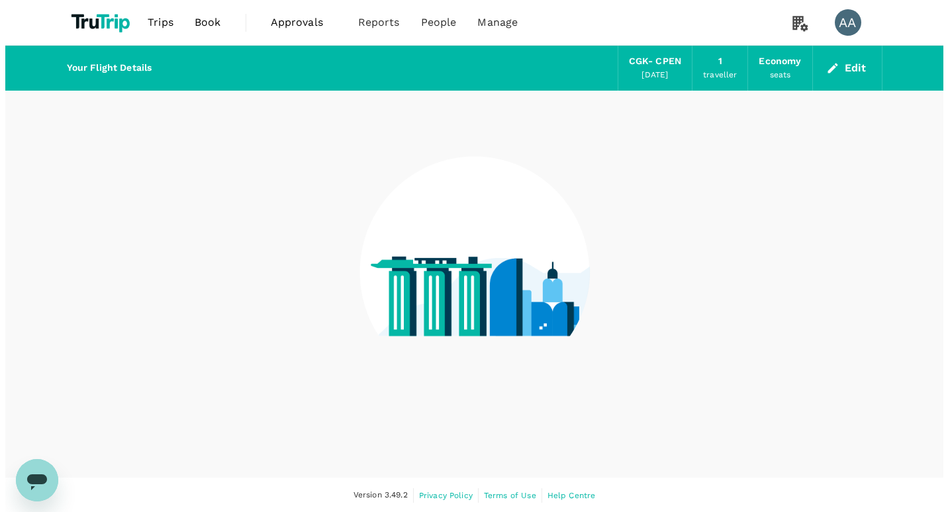
scroll to position [1, 0]
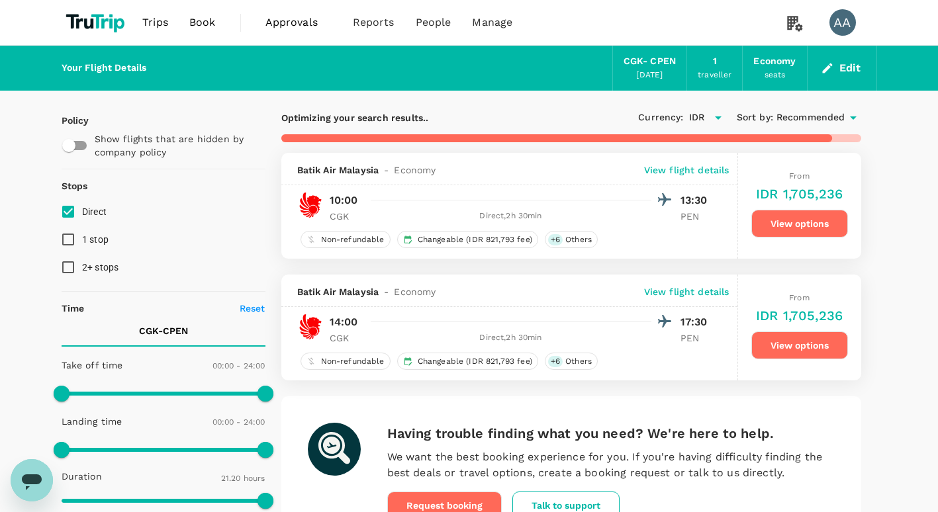
type input "1610"
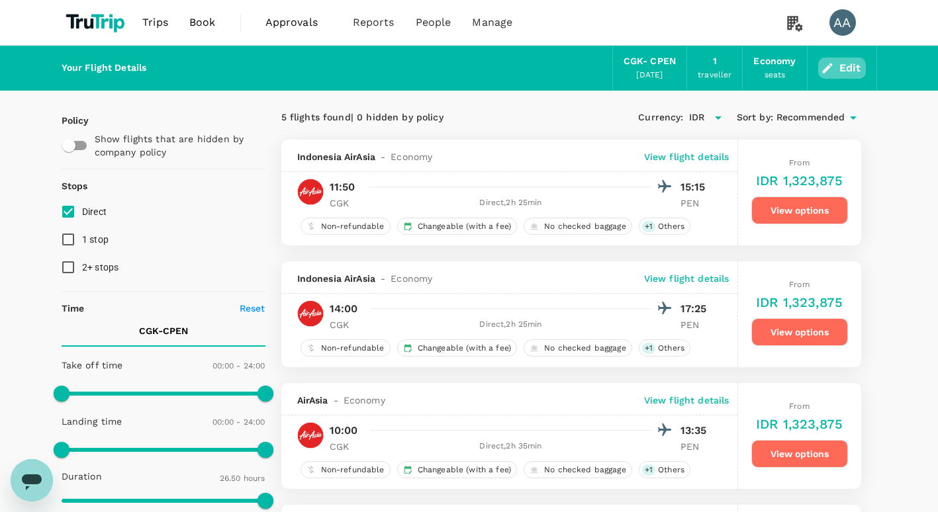
click at [847, 71] on button "Edit" at bounding box center [842, 68] width 48 height 21
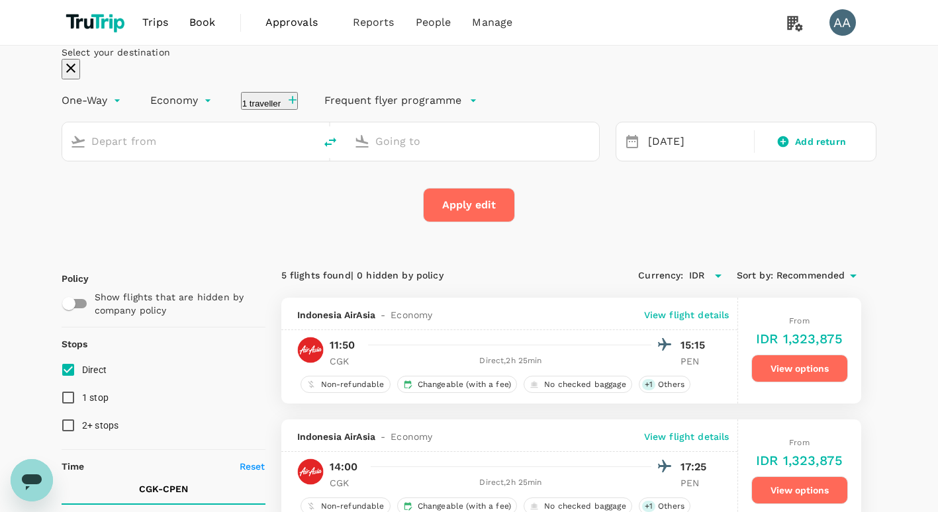
type input "Soekarno-Hatta Intl (CGK)"
type input "Penang, [GEOGRAPHIC_DATA] (any)"
click at [763, 148] on div "Add return" at bounding box center [812, 141] width 98 height 13
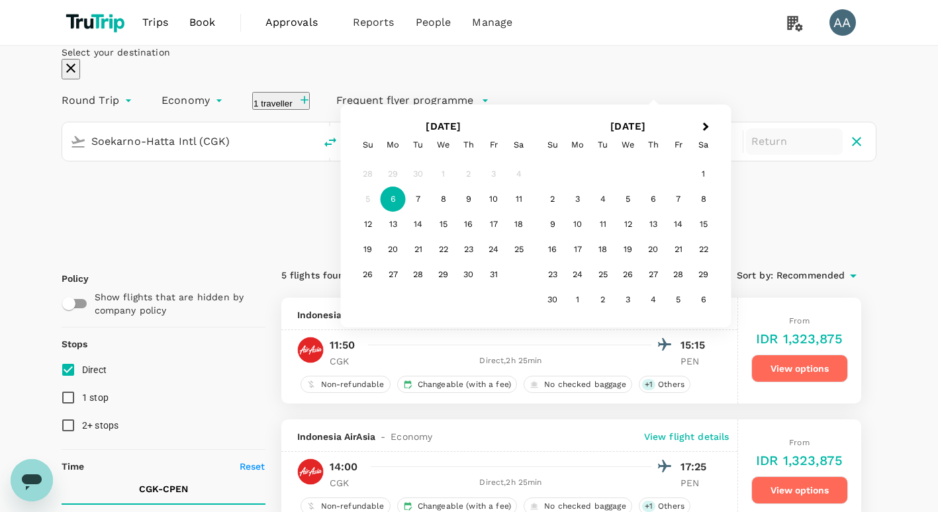
type input "roundtrip"
click at [406, 237] on div "13" at bounding box center [393, 224] width 25 height 25
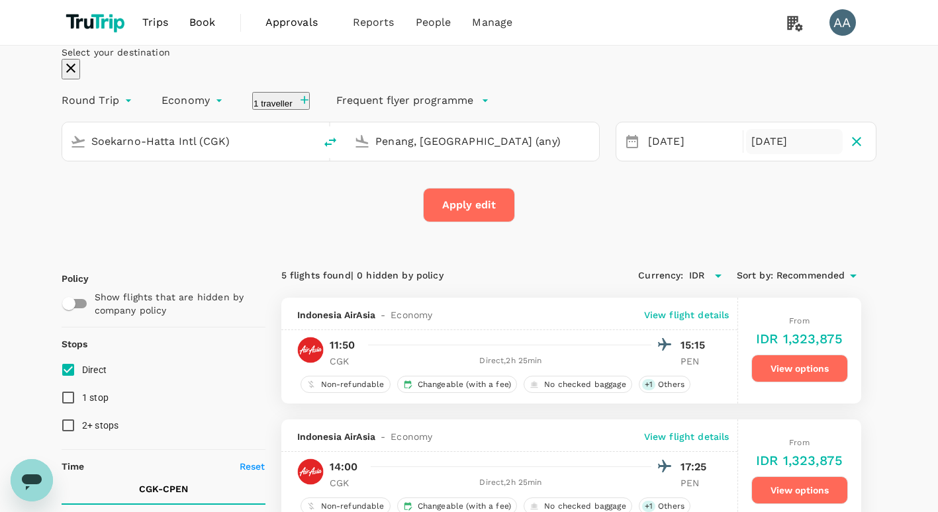
click at [475, 222] on button "Apply edit" at bounding box center [469, 205] width 92 height 34
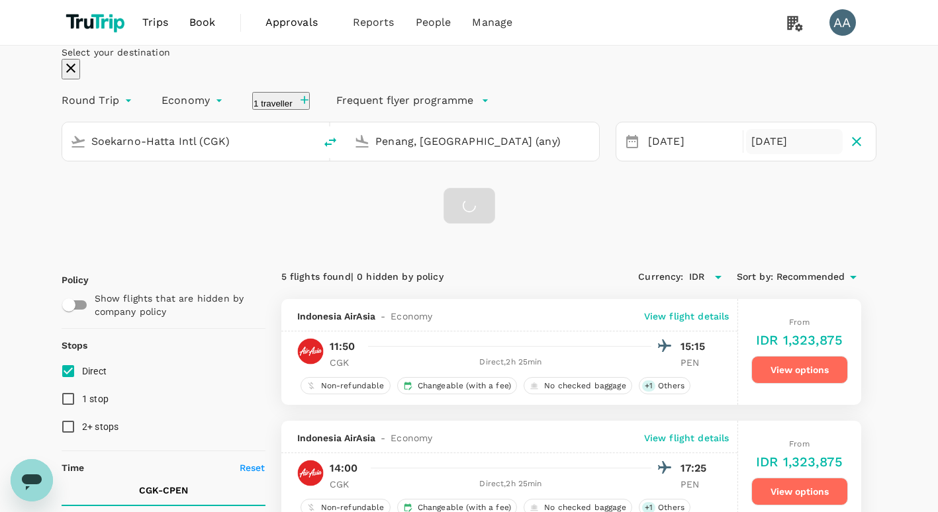
checkbox input "false"
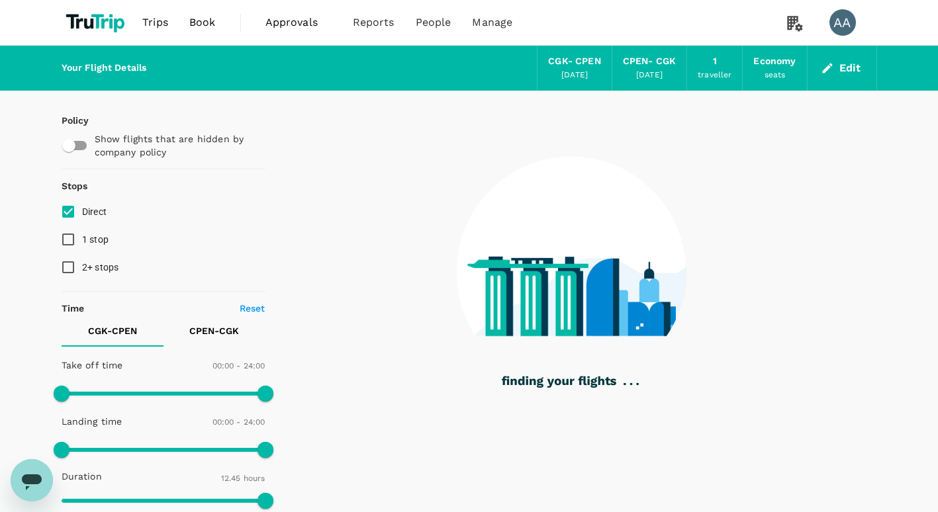
type input "765"
checkbox input "true"
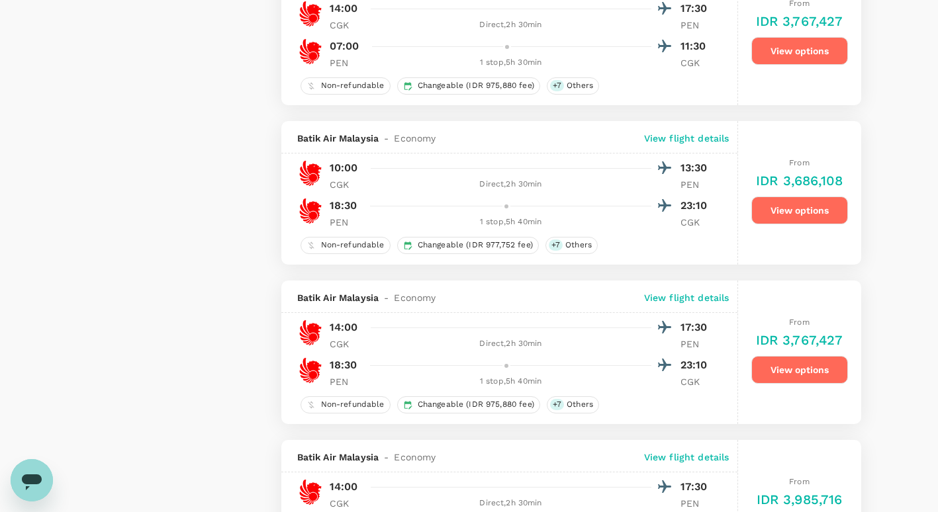
type input "1610"
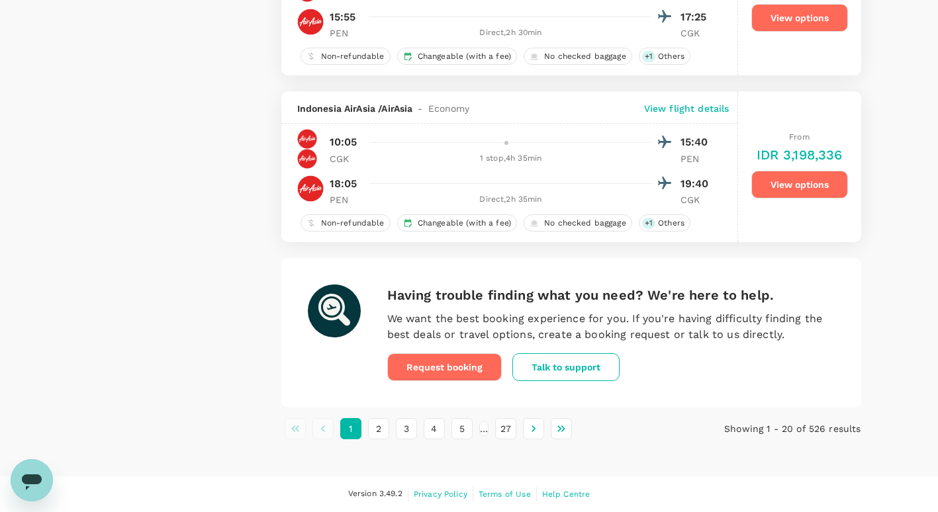
scroll to position [3162, 0]
click at [372, 430] on button "2" at bounding box center [378, 428] width 21 height 21
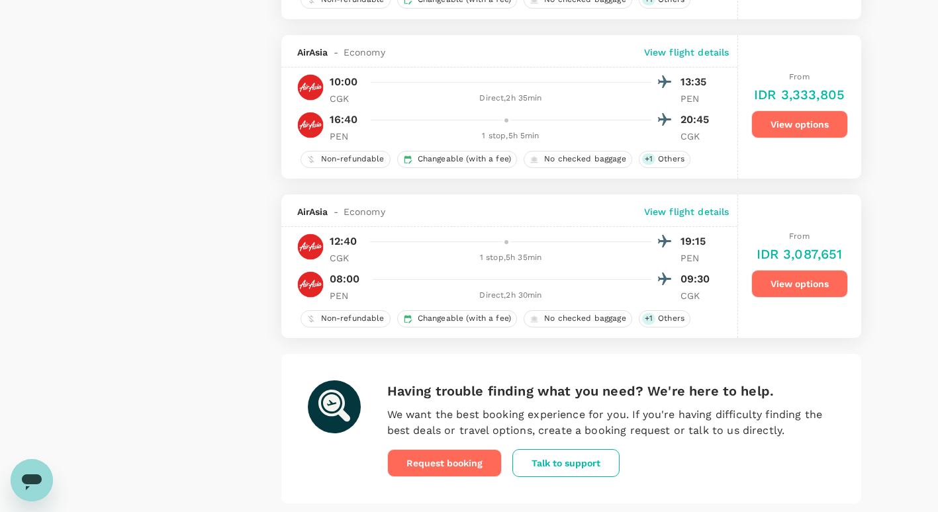
scroll to position [3281, 0]
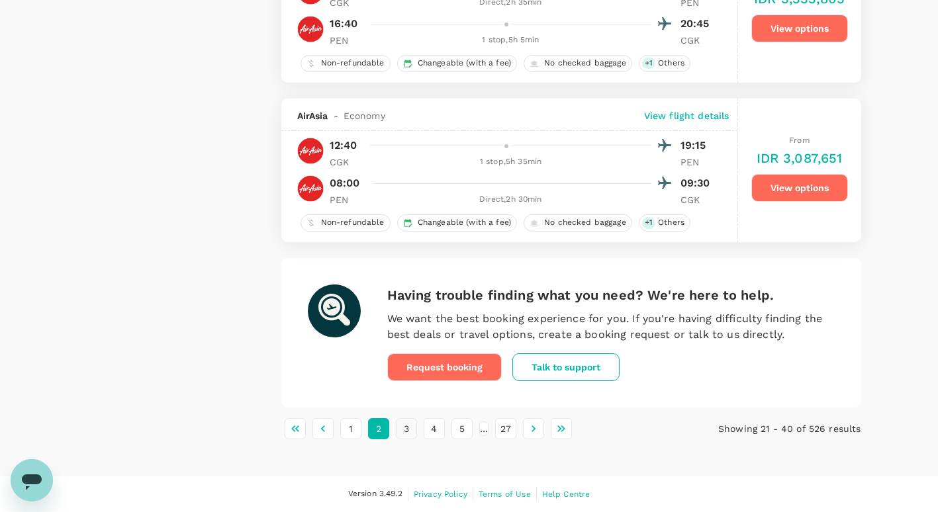
click at [406, 431] on button "3" at bounding box center [406, 428] width 21 height 21
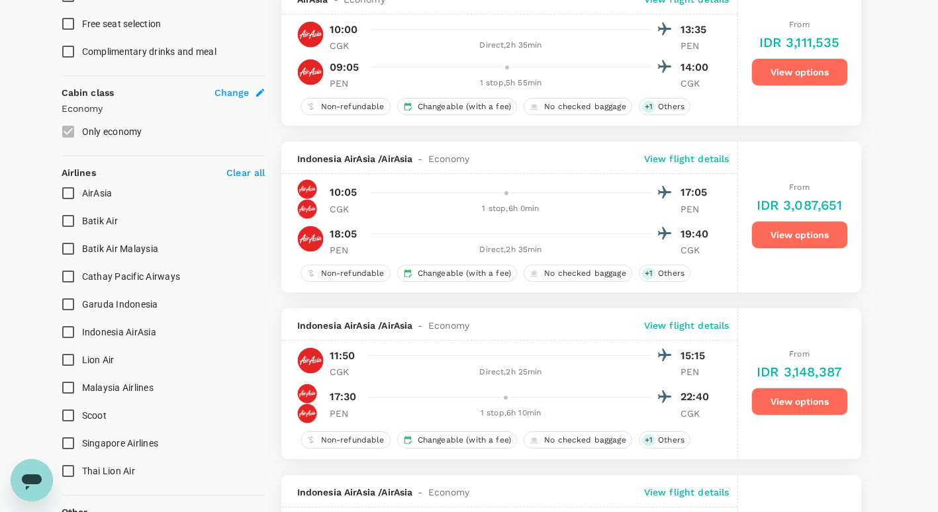
scroll to position [662, 0]
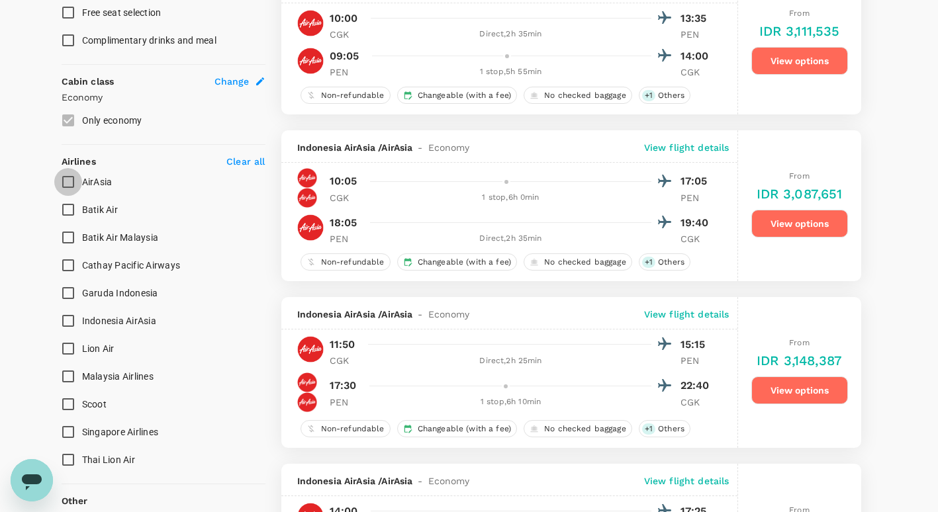
click at [66, 183] on input "AirAsia" at bounding box center [68, 182] width 28 height 28
checkbox input "true"
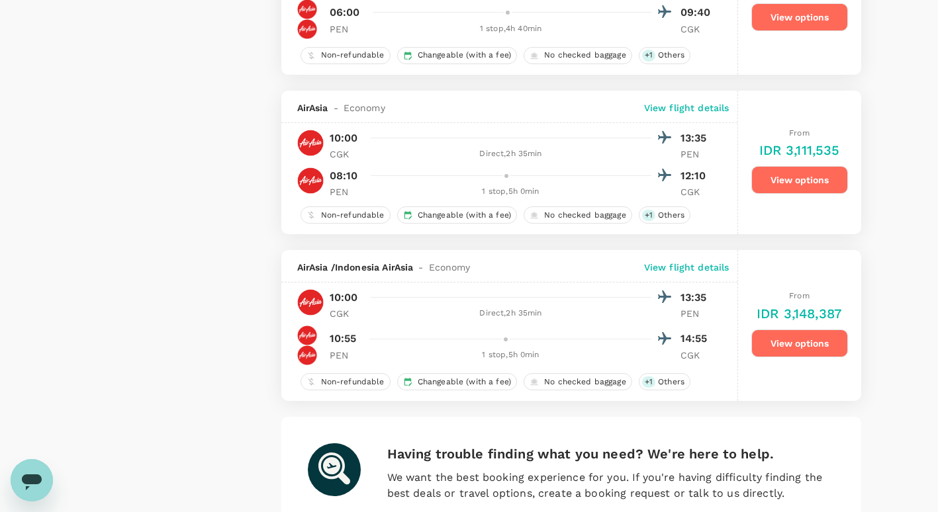
scroll to position [3210, 0]
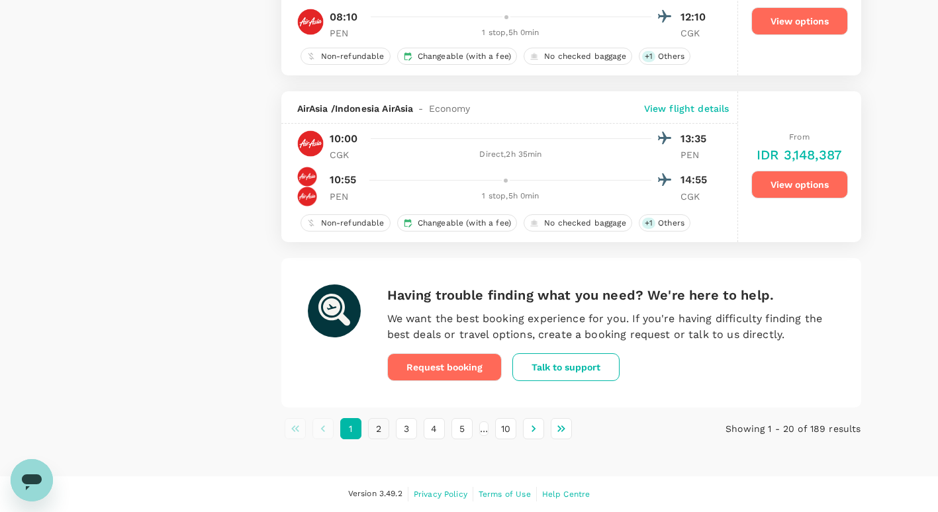
click at [382, 436] on button "2" at bounding box center [378, 428] width 21 height 21
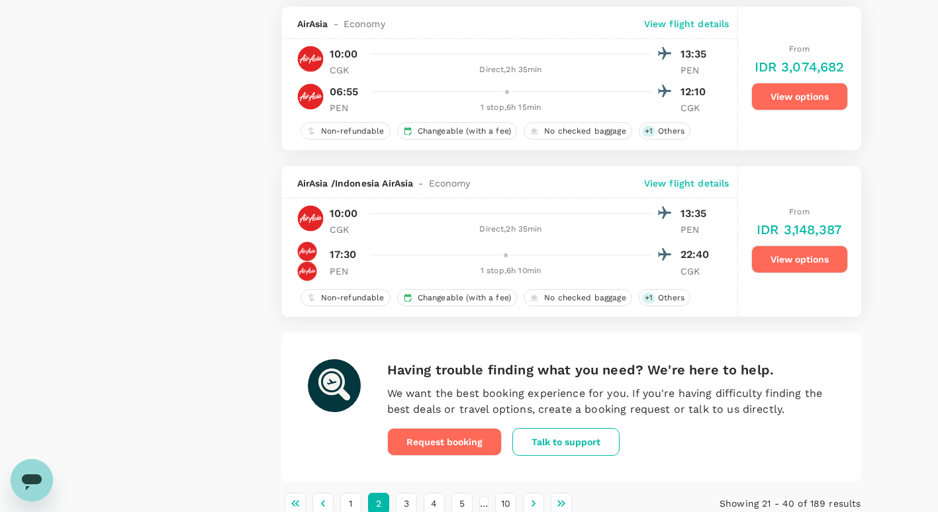
scroll to position [3177, 0]
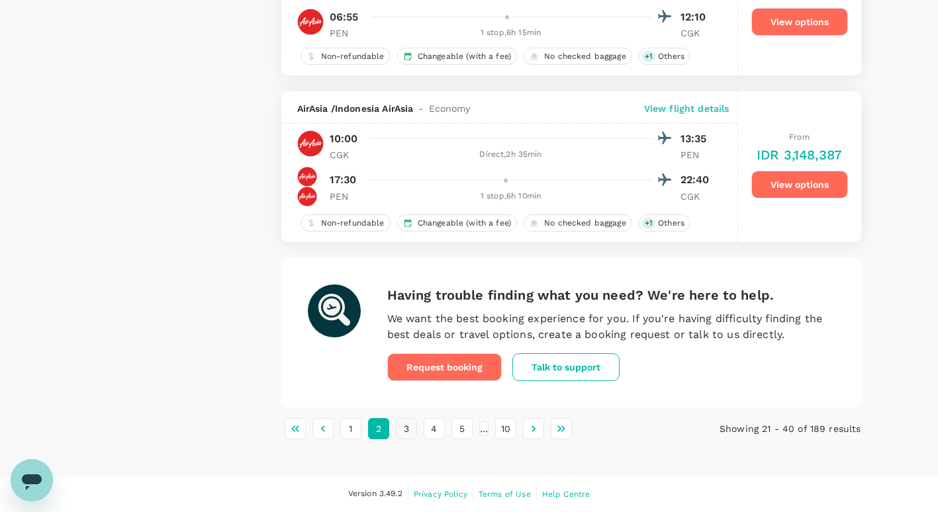
click at [408, 440] on button "3" at bounding box center [406, 428] width 21 height 21
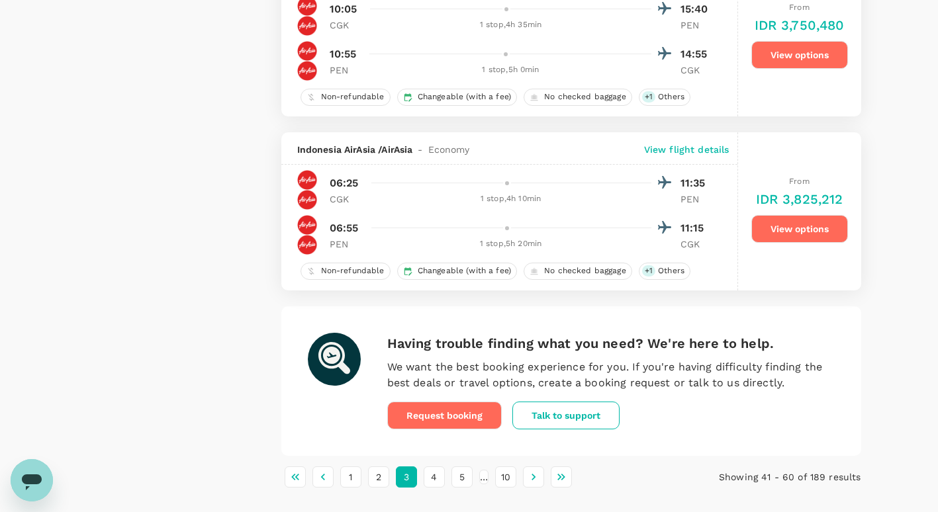
scroll to position [3243, 0]
click at [435, 481] on button "4" at bounding box center [434, 476] width 21 height 21
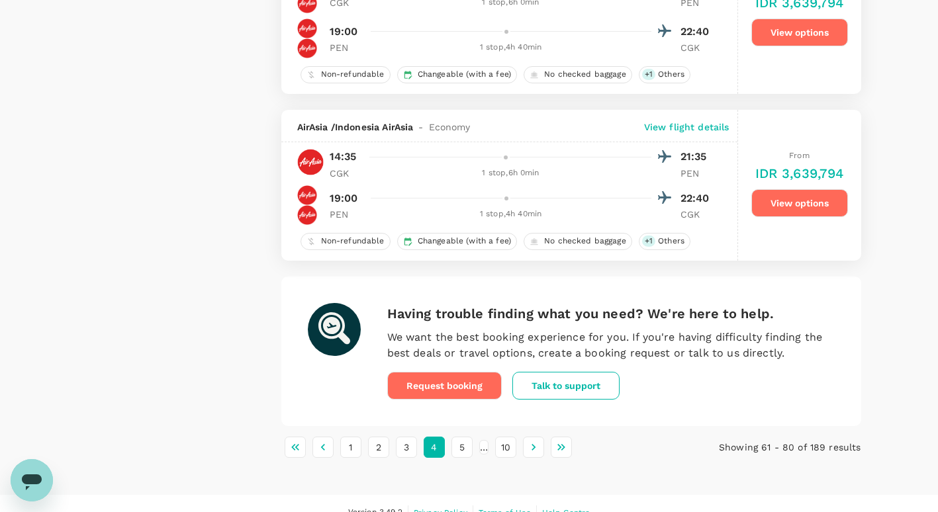
scroll to position [3272, 0]
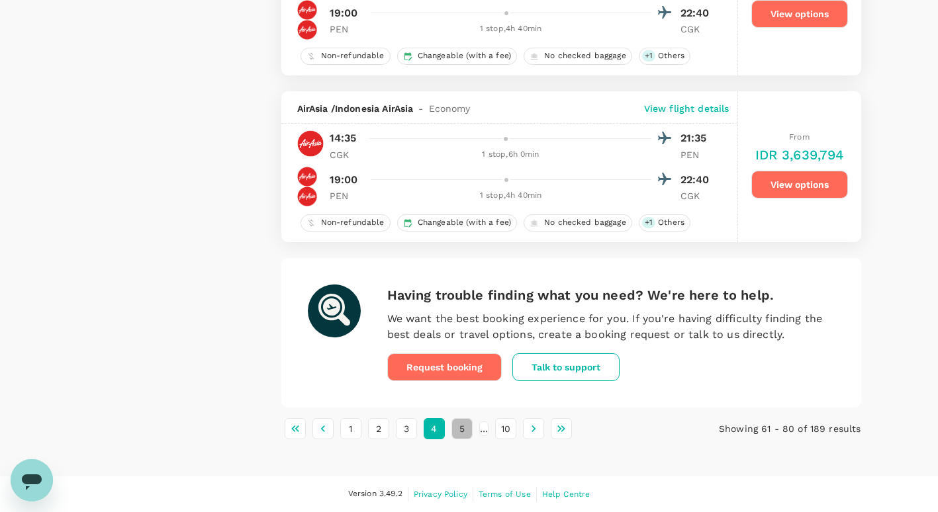
click at [456, 430] on button "5" at bounding box center [461, 428] width 21 height 21
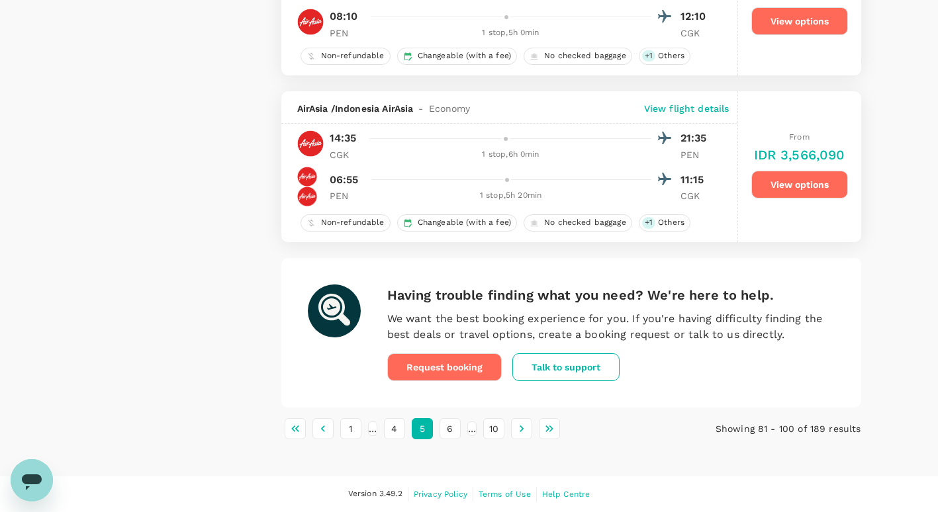
scroll to position [3252, 0]
click at [461, 430] on button "6" at bounding box center [450, 428] width 21 height 21
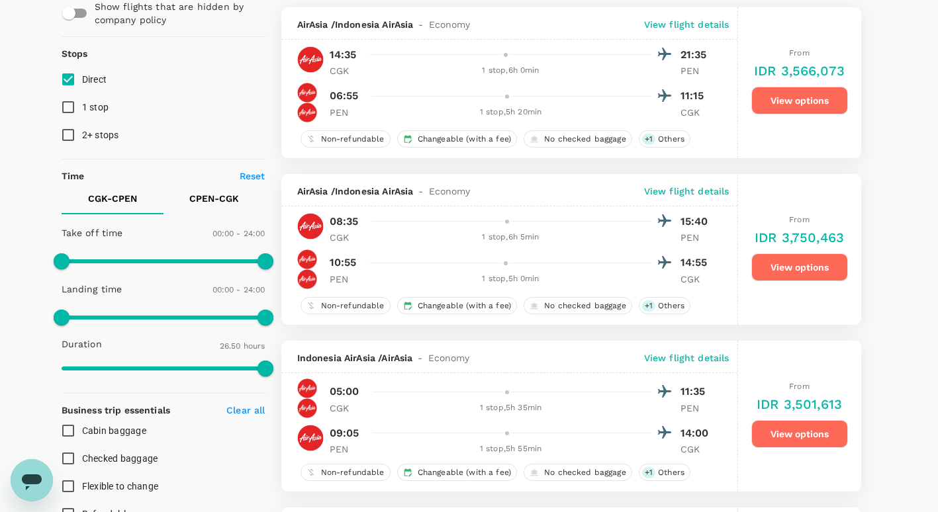
scroll to position [0, 0]
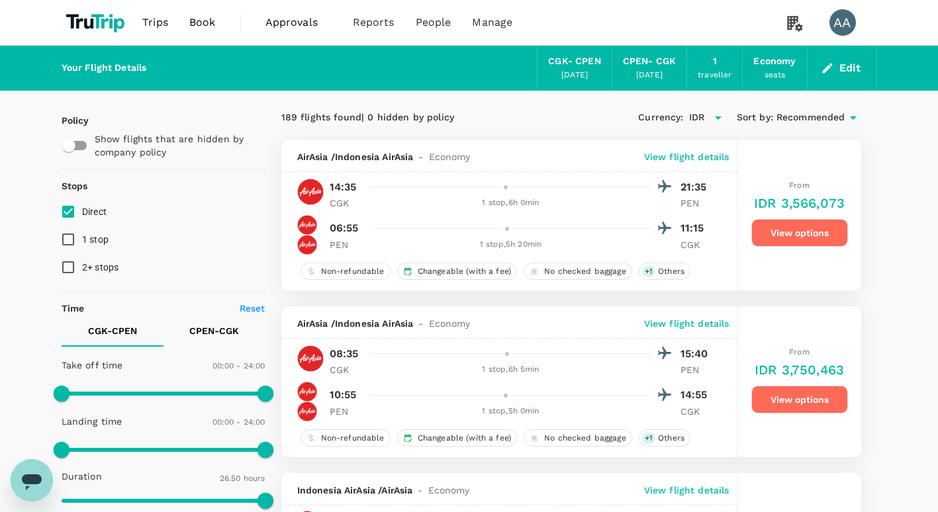
click at [68, 214] on input "Direct" at bounding box center [68, 212] width 28 height 28
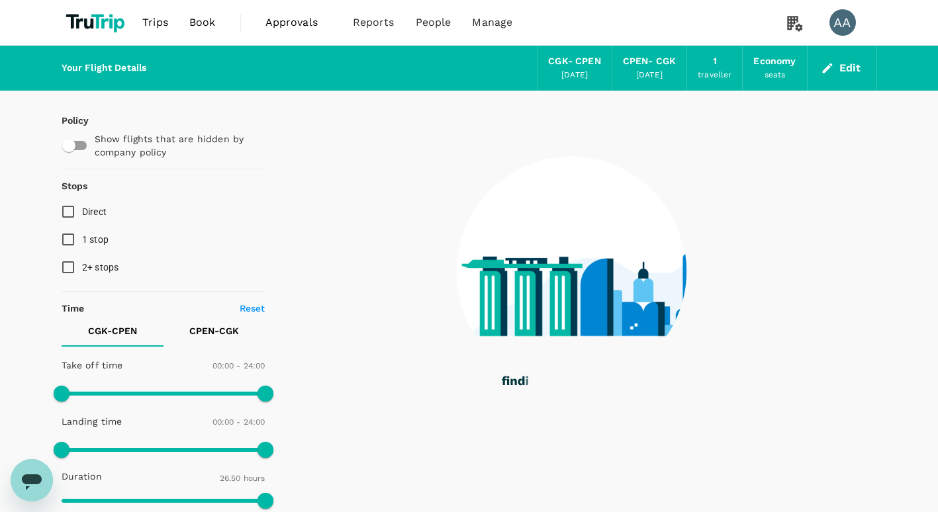
click at [68, 214] on input "Direct" at bounding box center [68, 212] width 28 height 28
checkbox input "true"
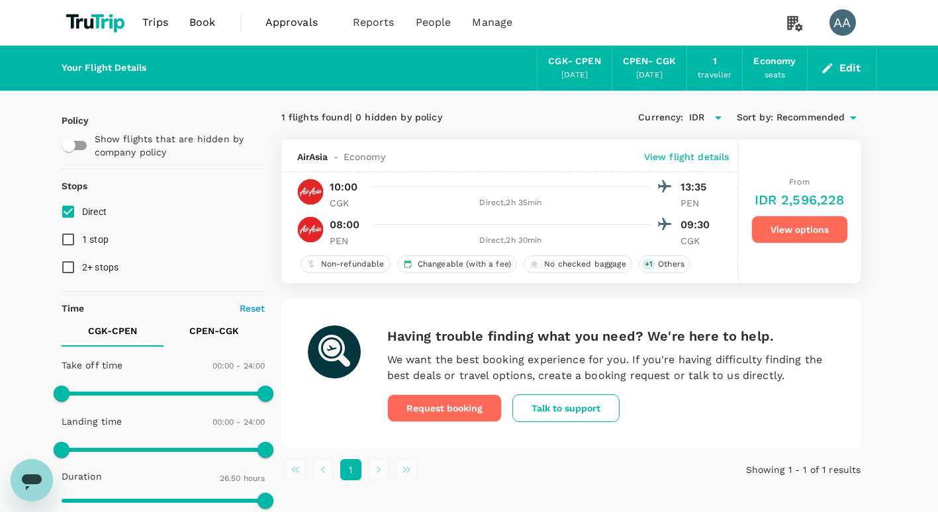
click at [603, 471] on ul "1" at bounding box center [474, 469] width 387 height 21
click at [851, 64] on button "Edit" at bounding box center [842, 68] width 48 height 21
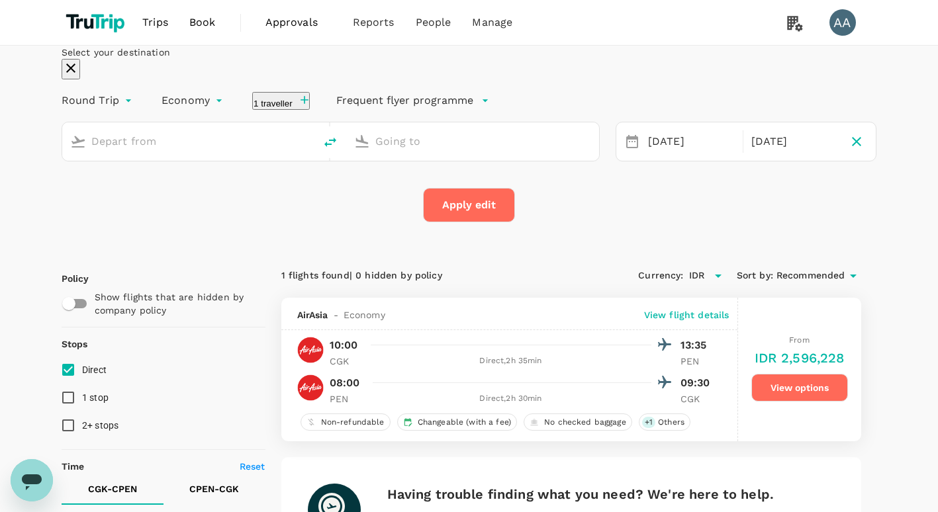
type input "Soekarno-Hatta Intl (CGK)"
type input "Penang, [GEOGRAPHIC_DATA] (any)"
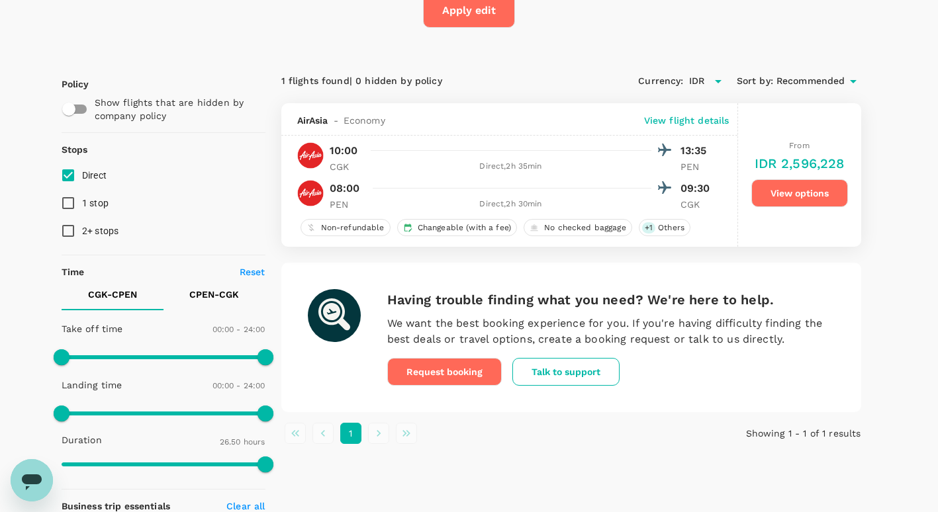
scroll to position [61, 0]
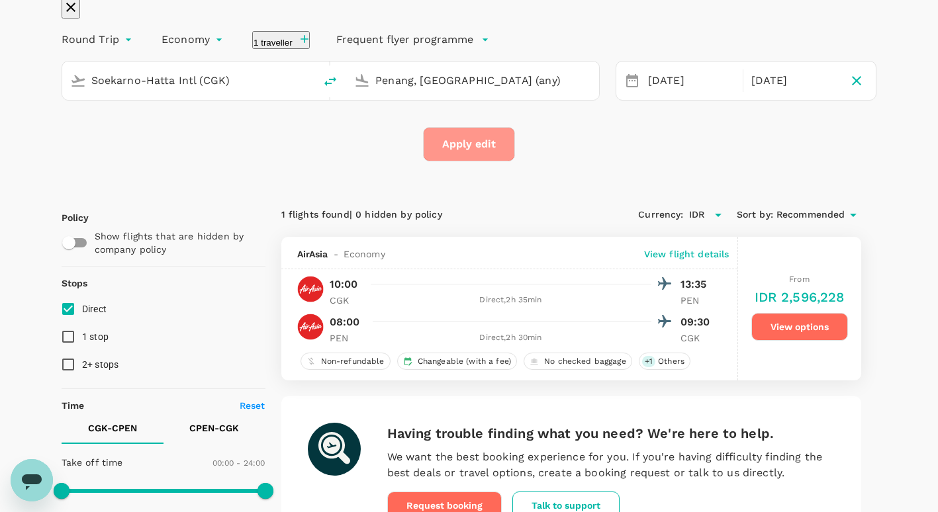
click at [462, 162] on button "Apply edit" at bounding box center [469, 144] width 92 height 34
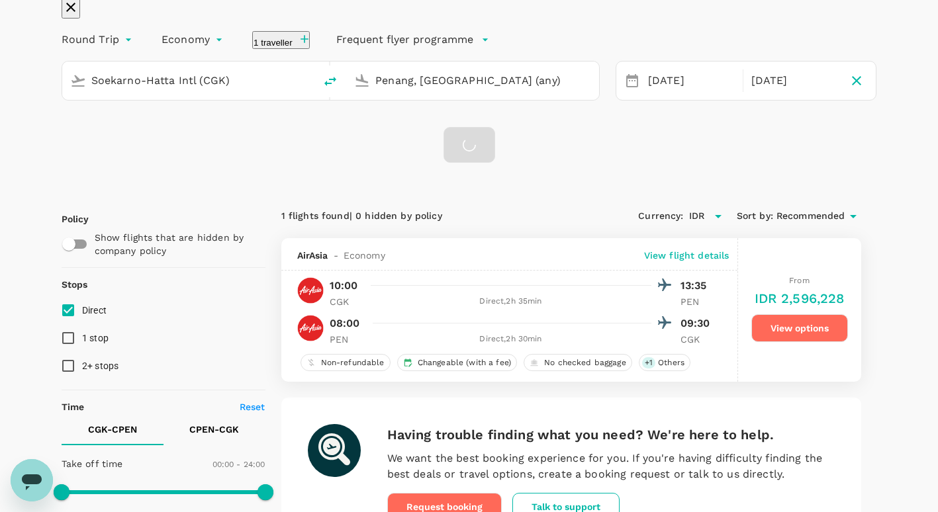
checkbox input "false"
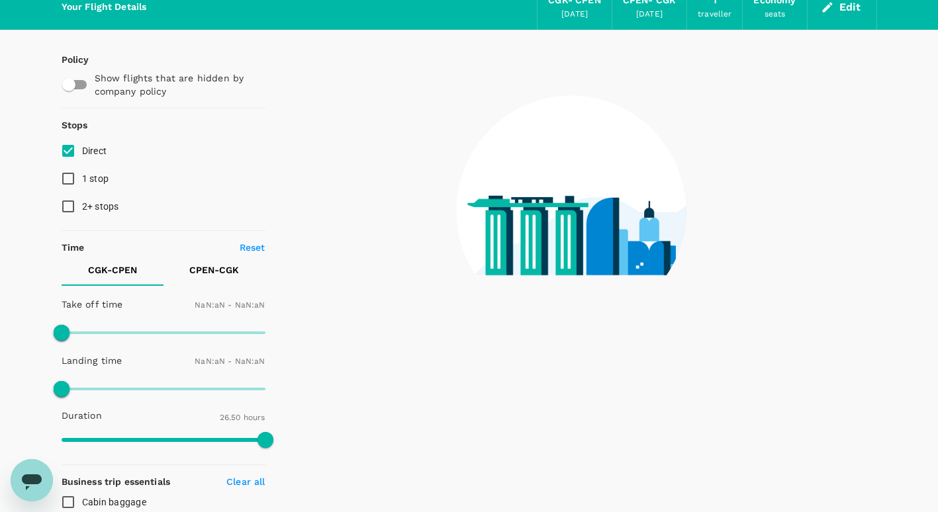
checkbox input "false"
type input "1440"
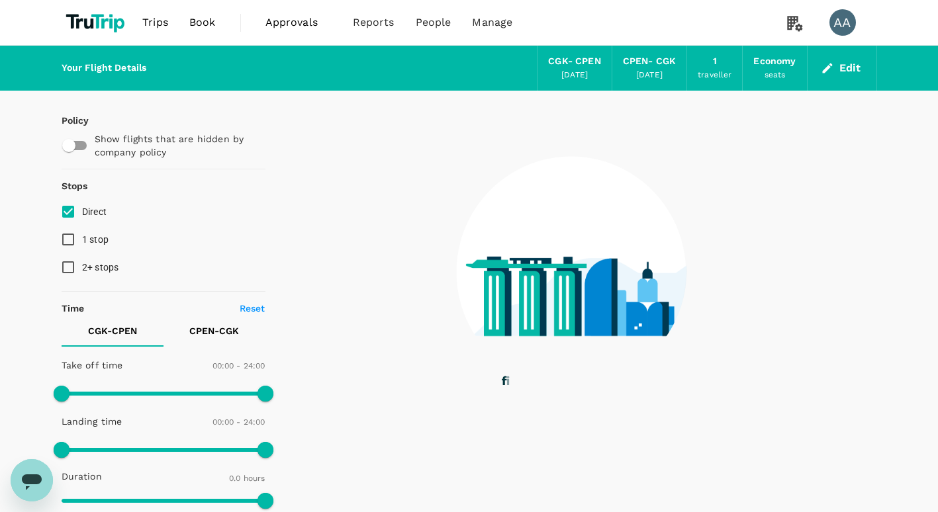
type input "820"
checkbox input "true"
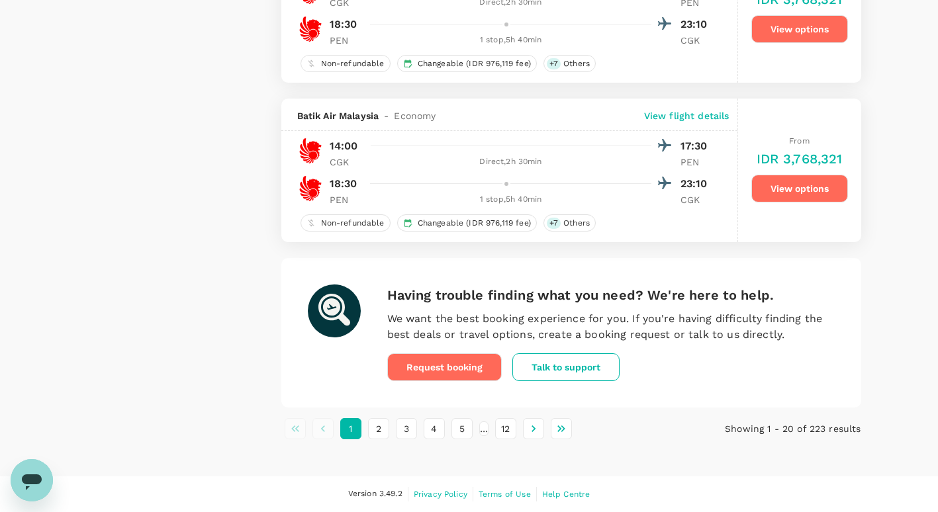
scroll to position [3257, 0]
drag, startPoint x: 373, startPoint y: 434, endPoint x: 373, endPoint y: 458, distance: 24.5
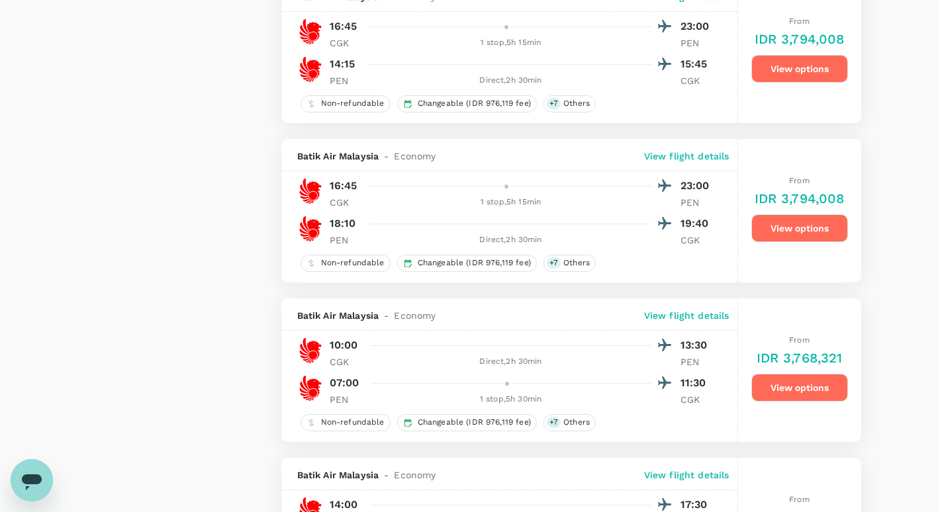
scroll to position [2132, 0]
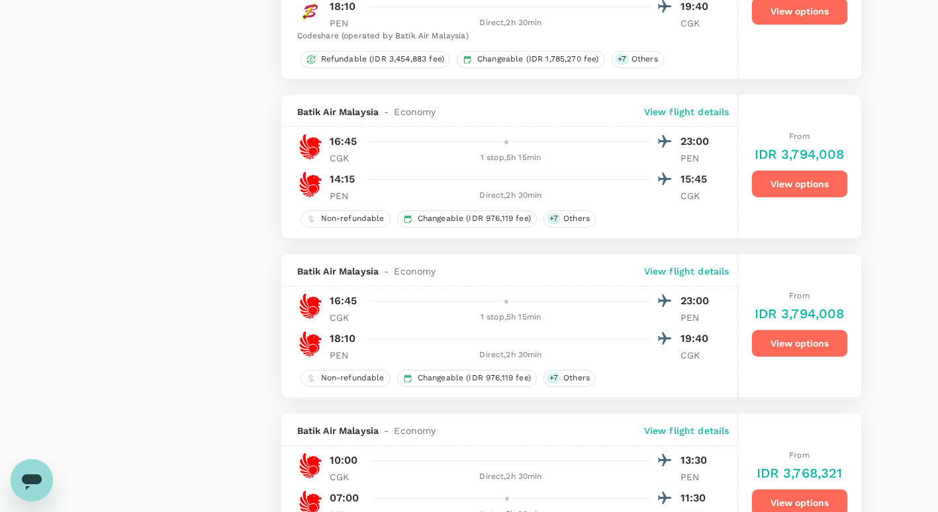
type input "1610"
checkbox input "true"
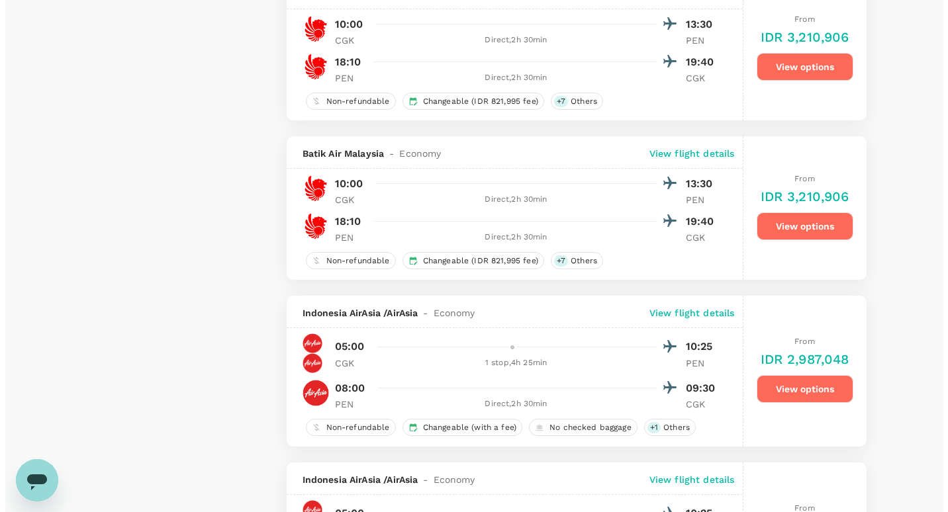
scroll to position [2198, 0]
